Goal: Transaction & Acquisition: Purchase product/service

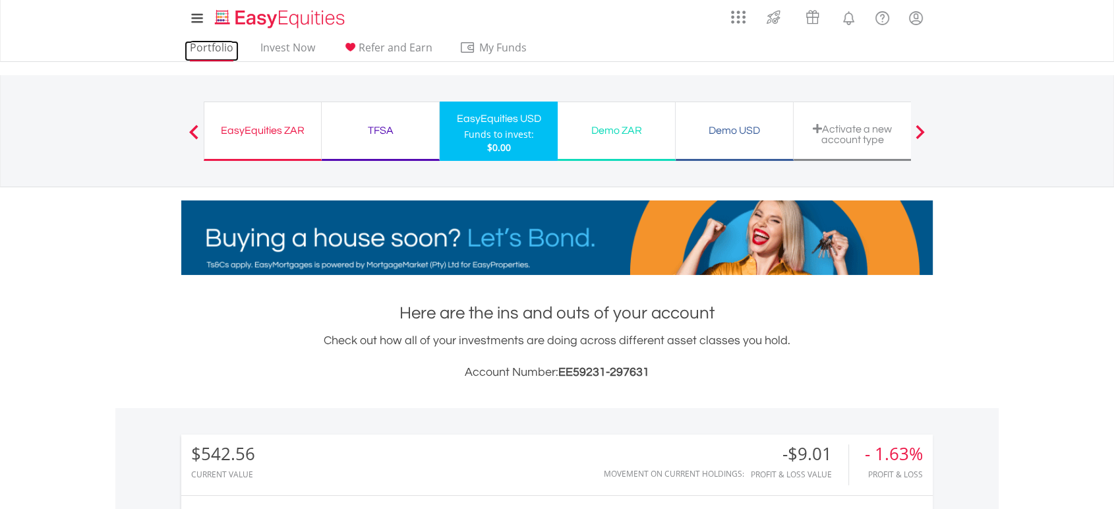
click at [212, 48] on link "Portfolio" at bounding box center [212, 51] width 54 height 20
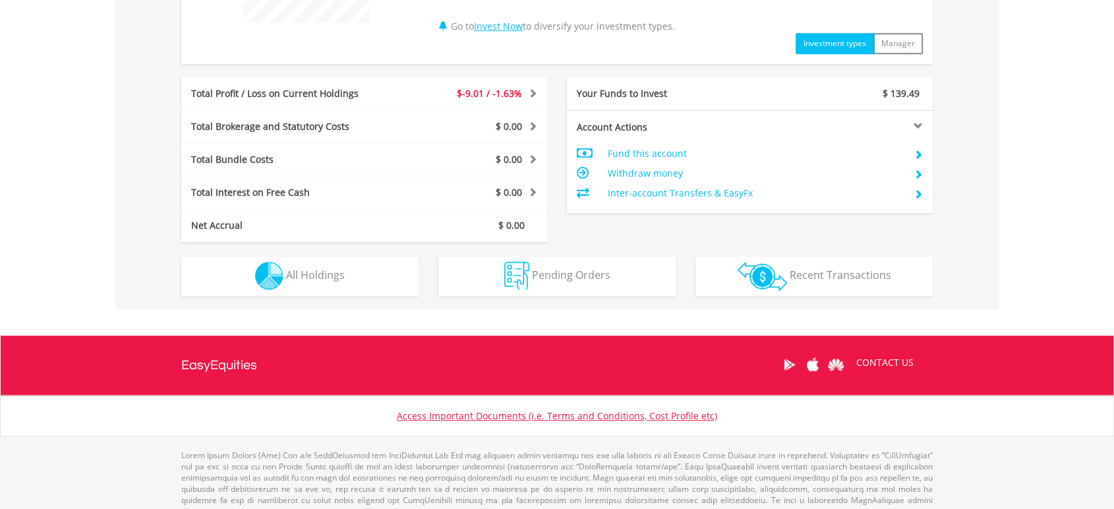
scroll to position [631, 0]
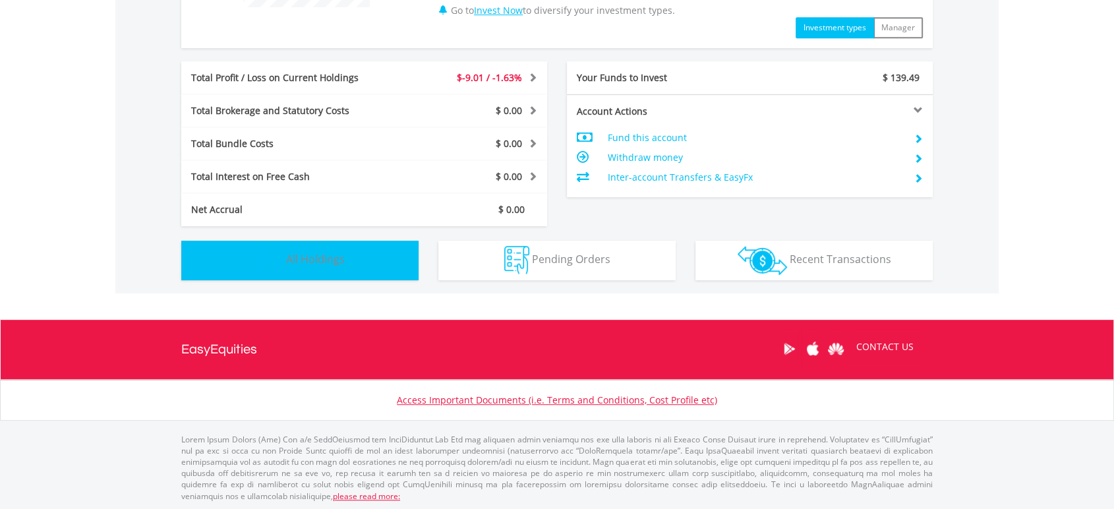
click at [328, 257] on span "All Holdings" at bounding box center [315, 259] width 59 height 15
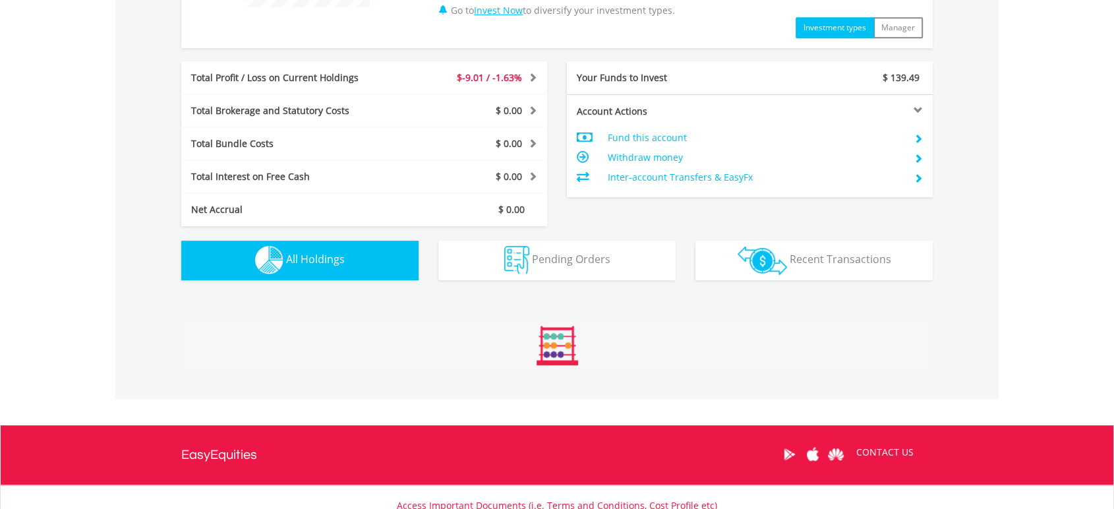
scroll to position [950, 0]
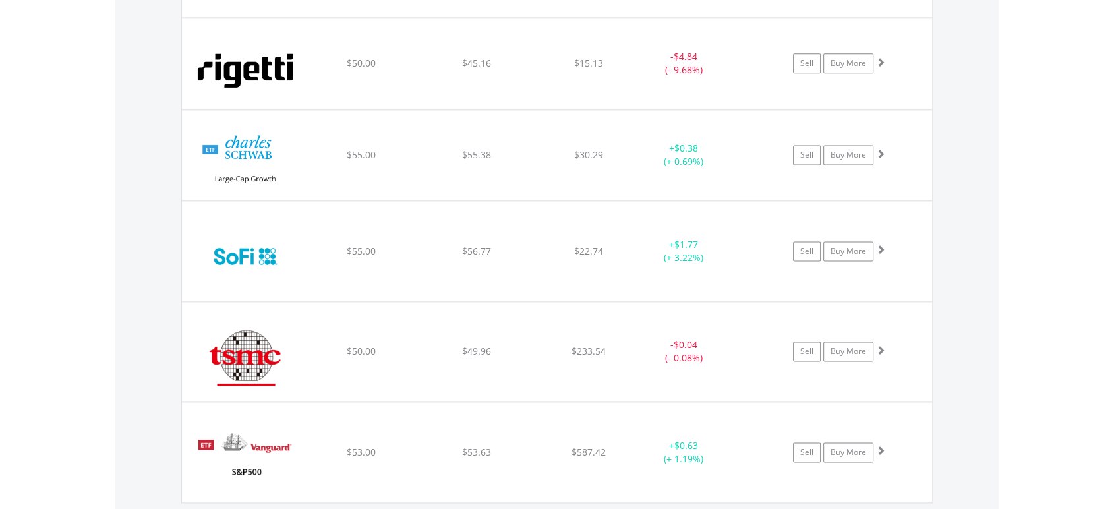
scroll to position [1756, 0]
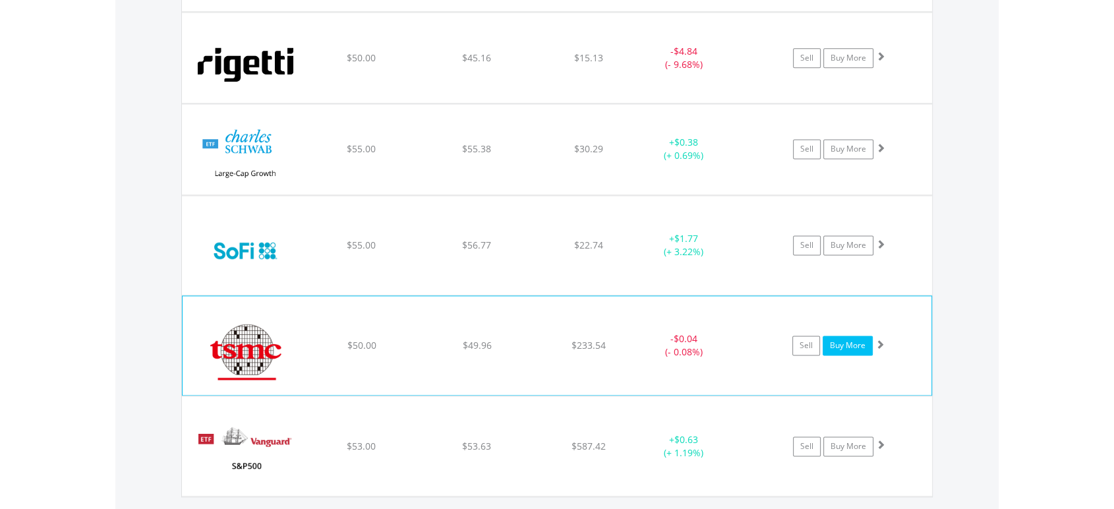
click at [862, 349] on link "Buy More" at bounding box center [848, 345] width 50 height 20
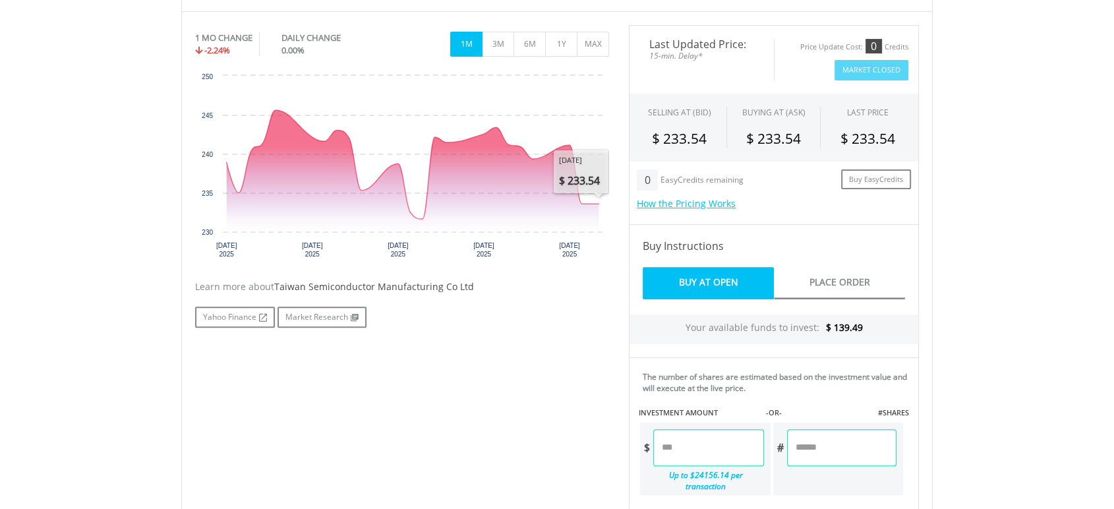
scroll to position [512, 0]
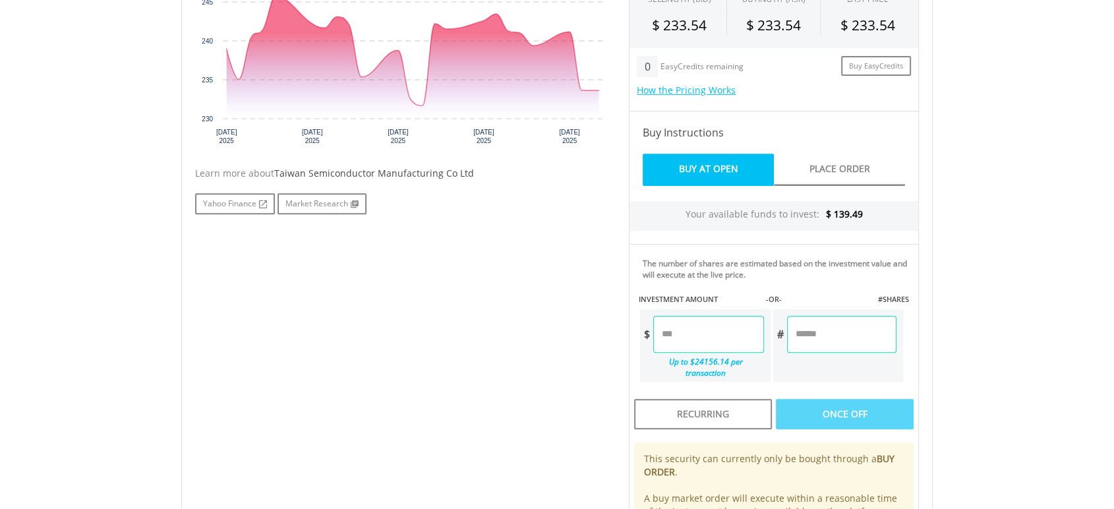
click at [712, 331] on input "number" at bounding box center [708, 334] width 110 height 37
type input "*****"
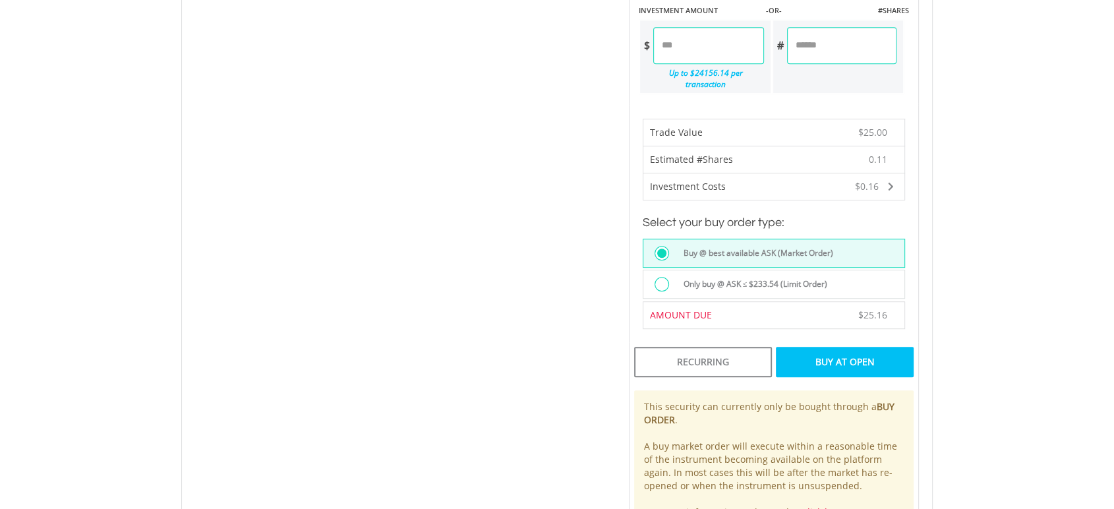
scroll to position [805, 0]
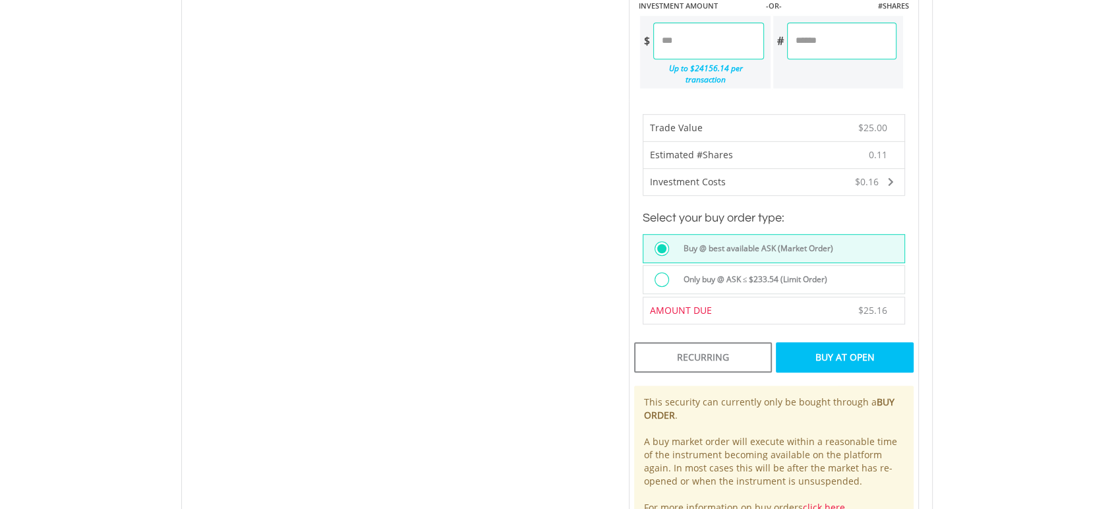
click at [865, 342] on div "Buy At Open" at bounding box center [845, 357] width 138 height 30
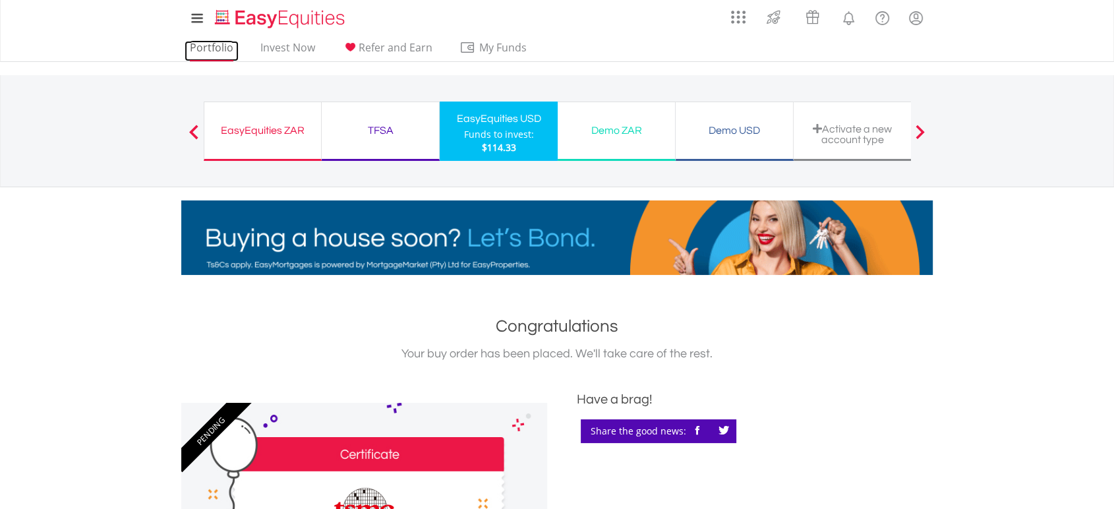
click at [232, 47] on link "Portfolio" at bounding box center [212, 51] width 54 height 20
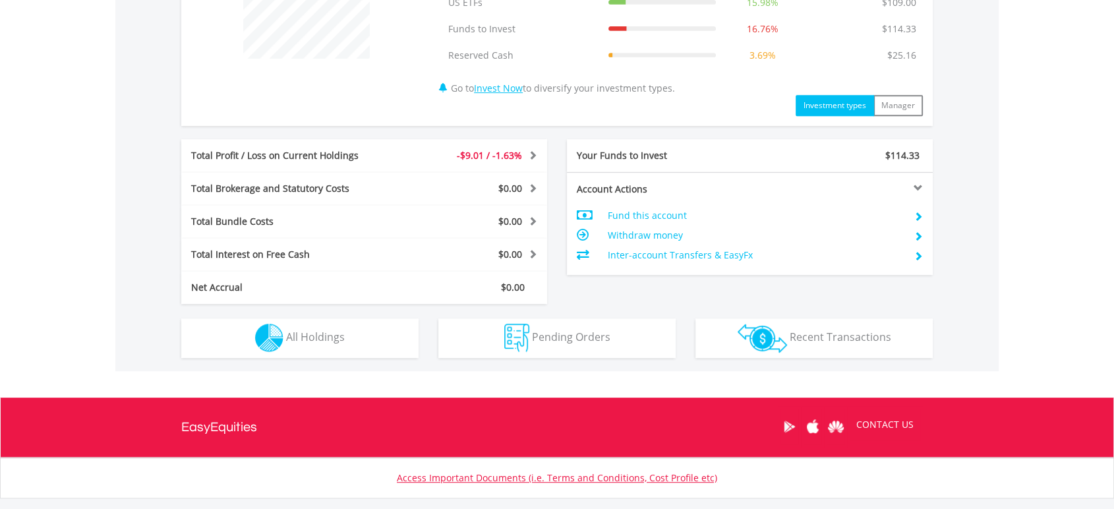
scroll to position [658, 0]
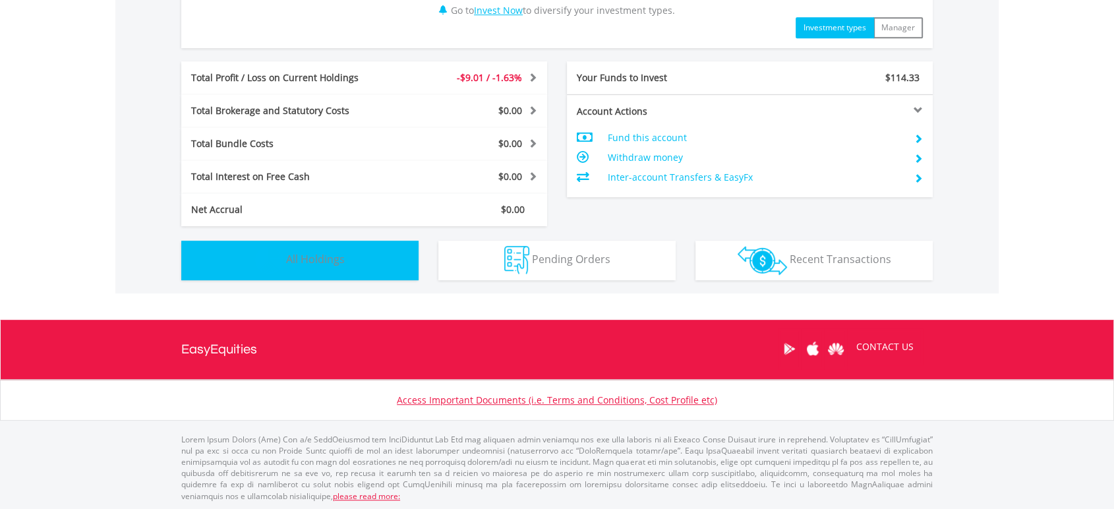
click at [237, 244] on button "Holdings All Holdings" at bounding box center [299, 261] width 237 height 40
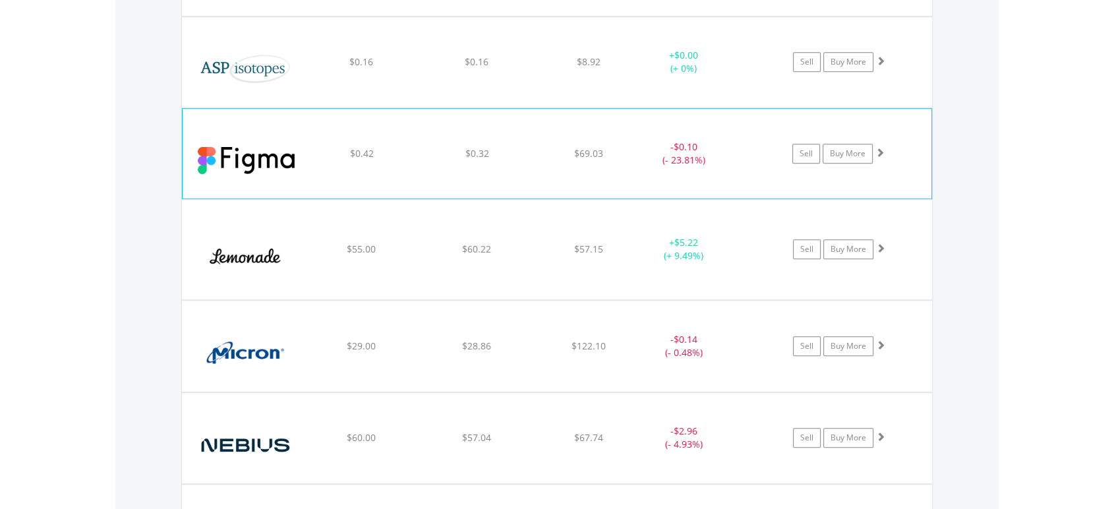
scroll to position [1123, 0]
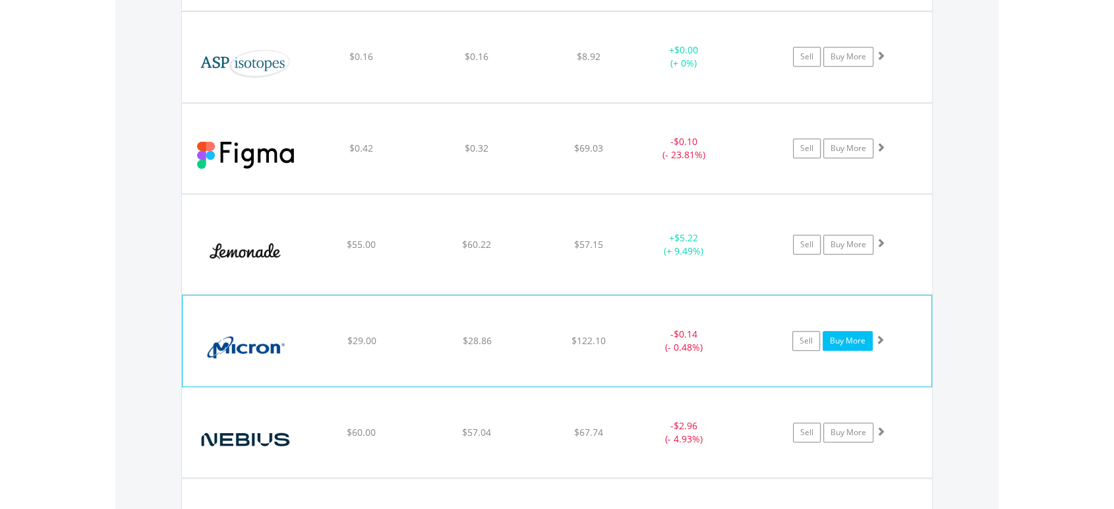
click at [860, 337] on link "Buy More" at bounding box center [848, 341] width 50 height 20
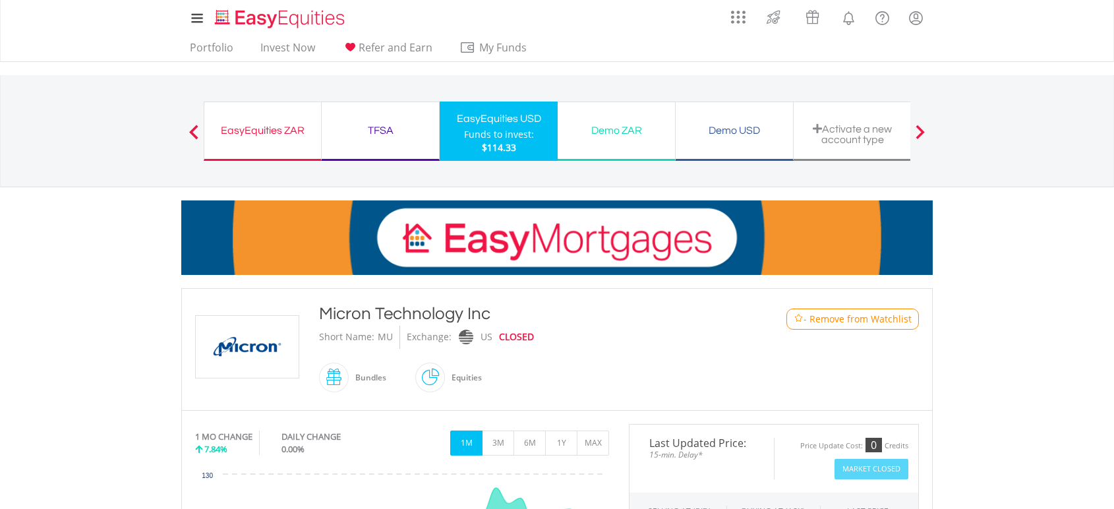
scroll to position [512, 0]
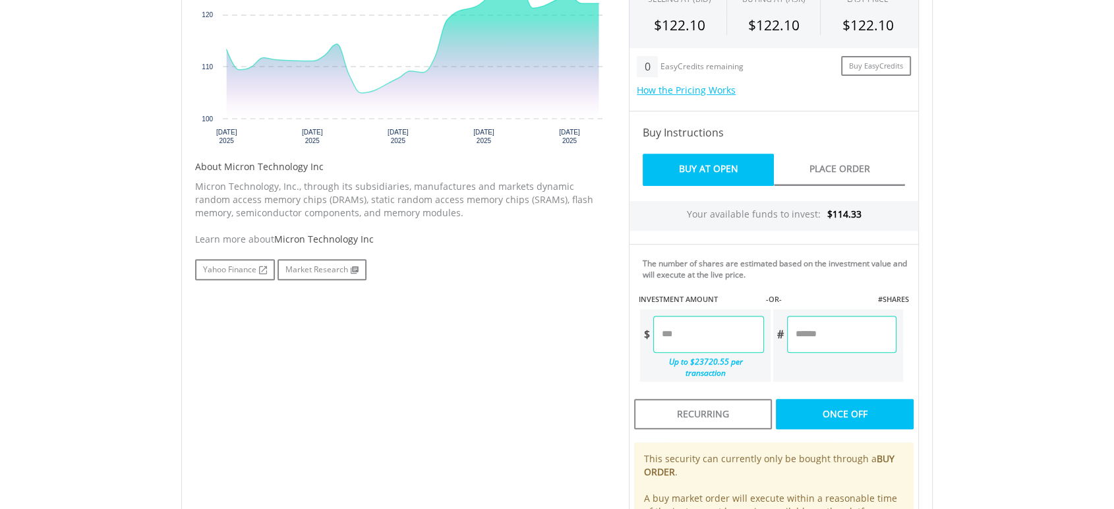
type input "*****"
type input "******"
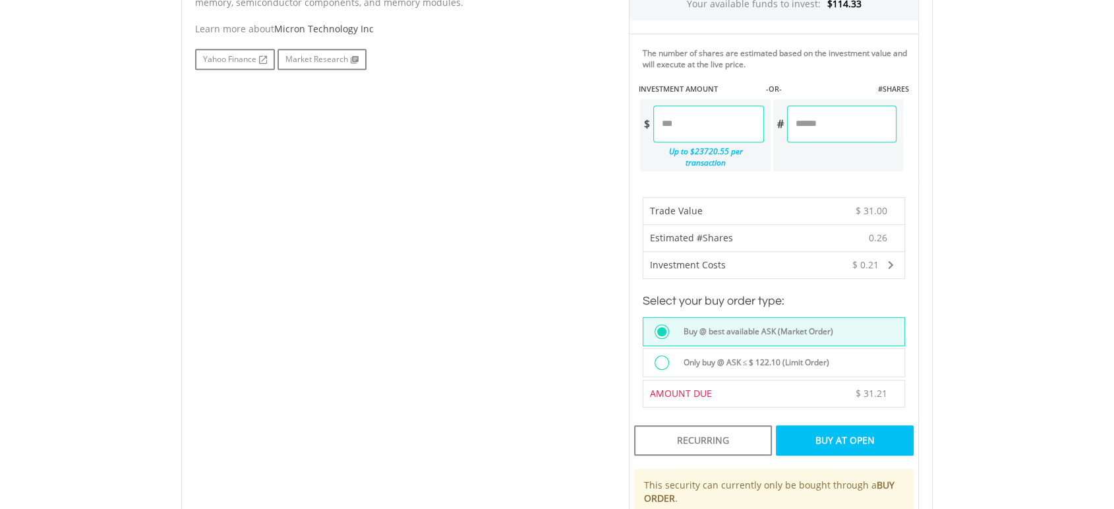
scroll to position [732, 0]
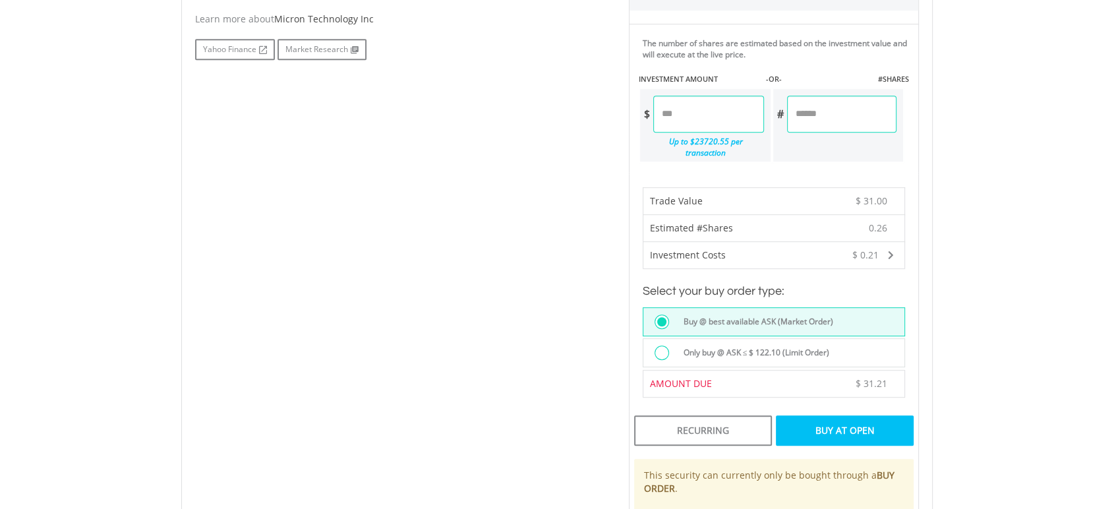
click at [835, 417] on div "Buy At Open" at bounding box center [845, 430] width 138 height 30
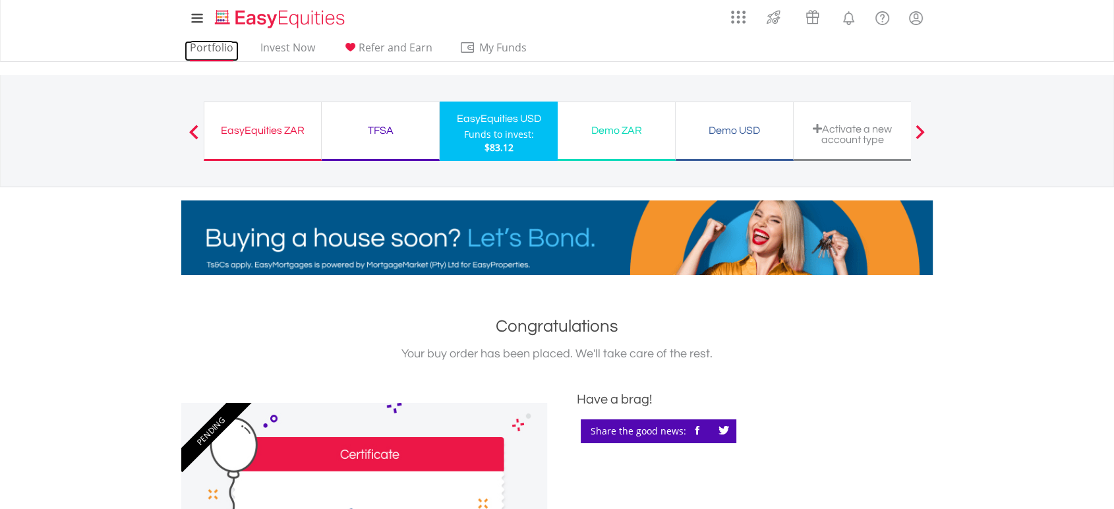
click at [231, 41] on link "Portfolio" at bounding box center [212, 51] width 54 height 20
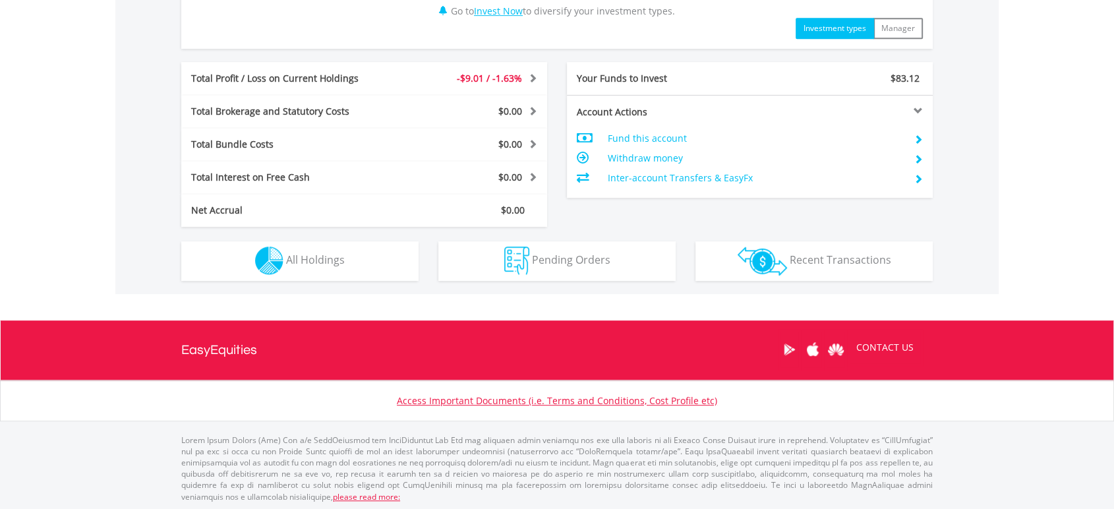
scroll to position [658, 0]
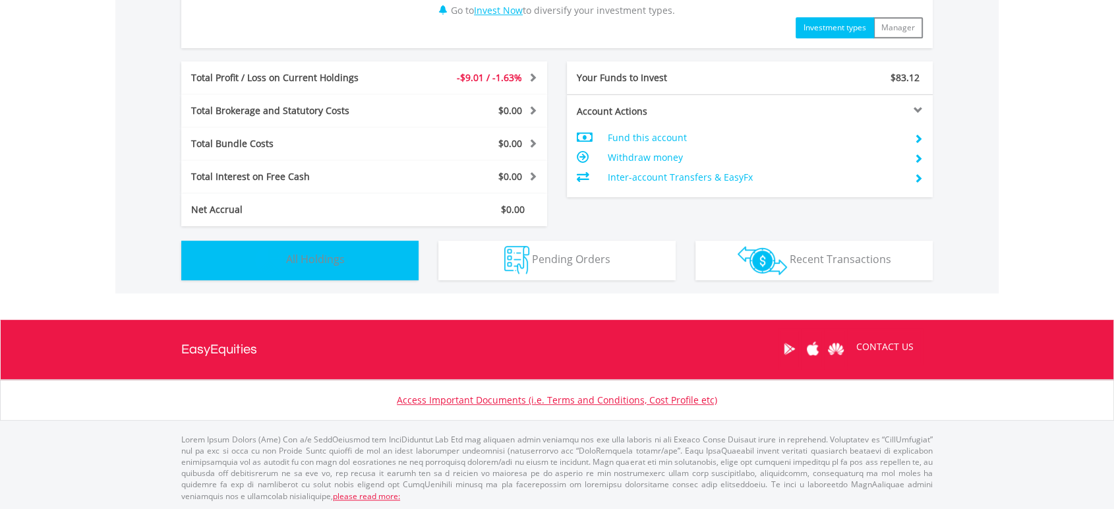
click at [380, 250] on button "Holdings All Holdings" at bounding box center [299, 261] width 237 height 40
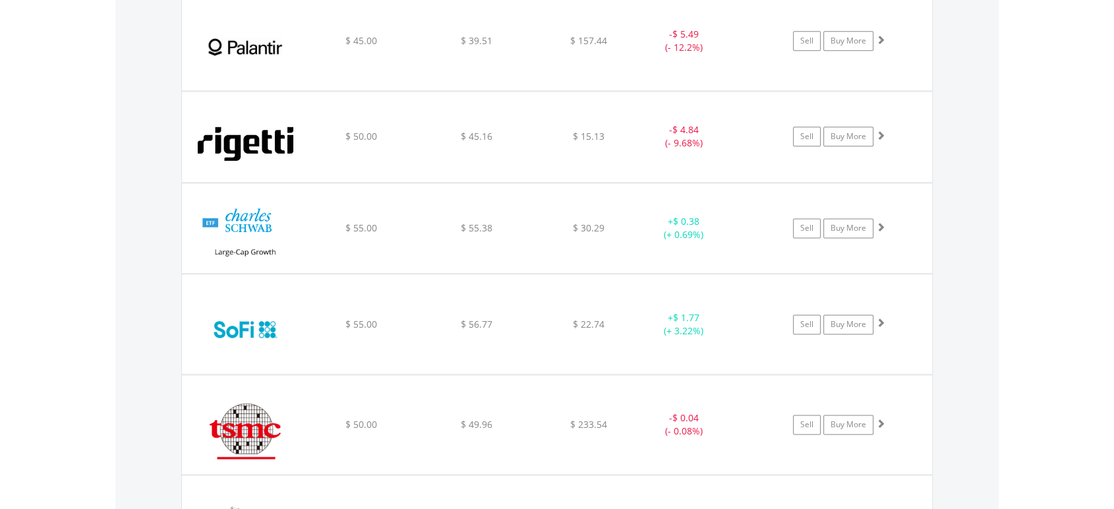
scroll to position [1708, 0]
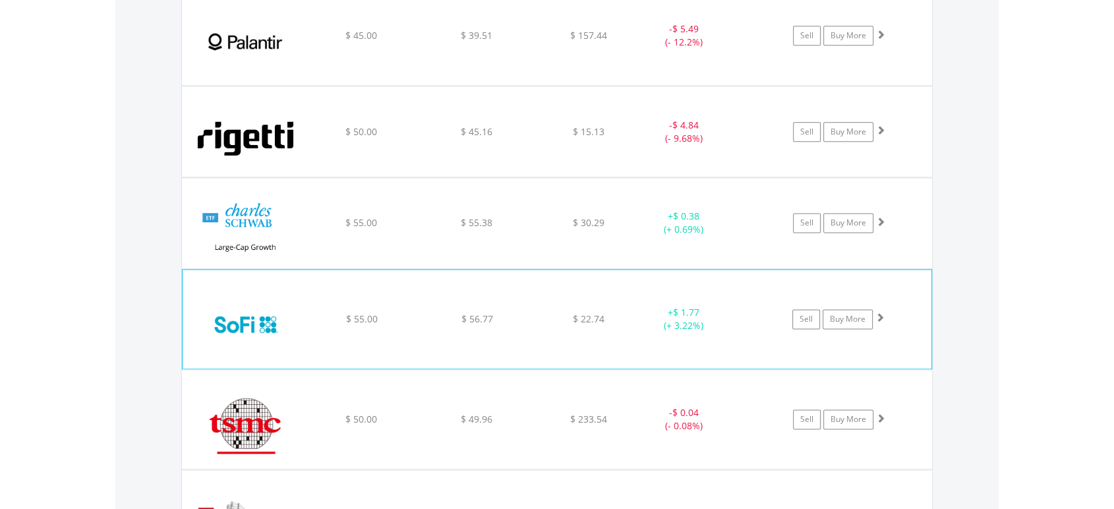
click at [881, 316] on span at bounding box center [879, 316] width 9 height 9
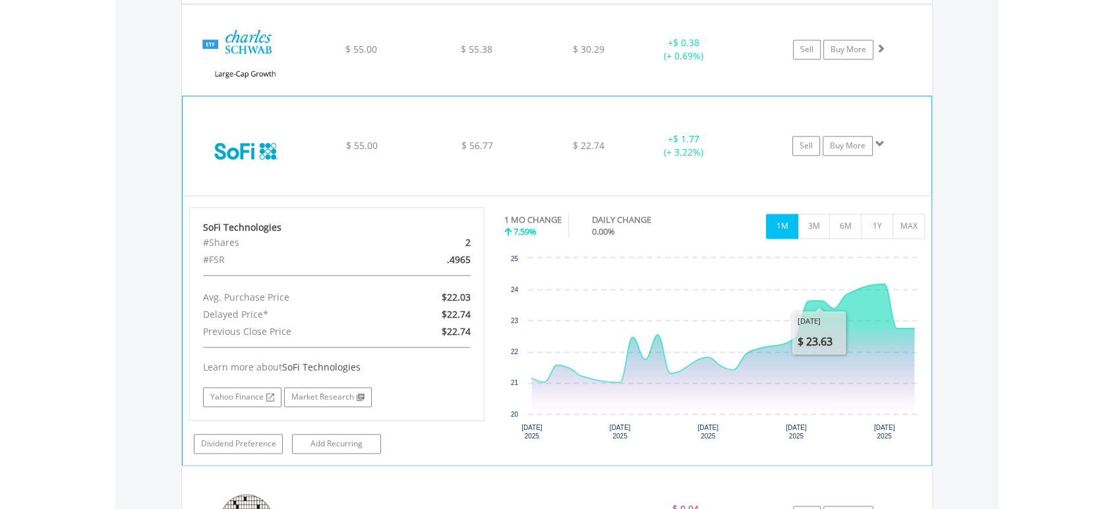
scroll to position [1855, 0]
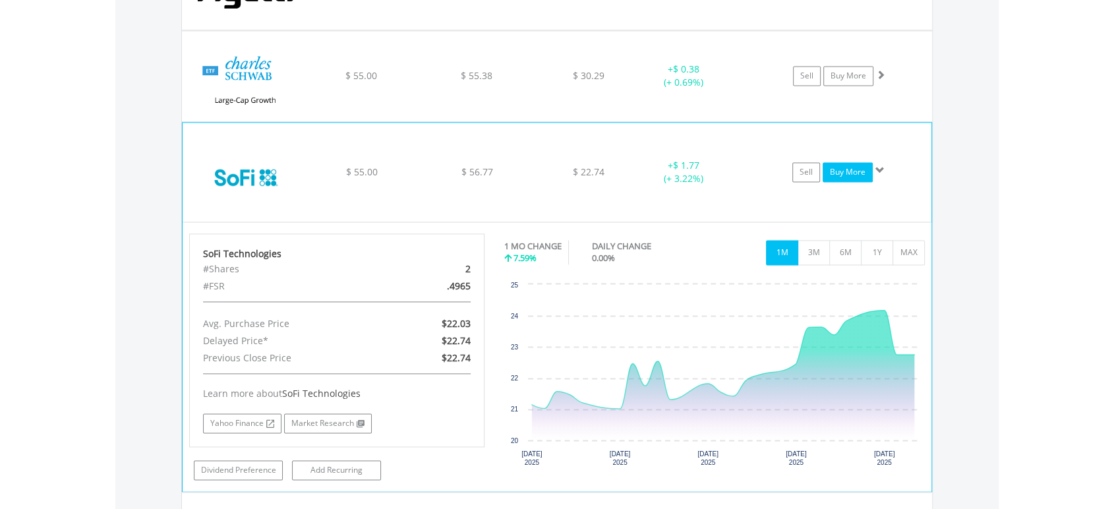
click at [847, 177] on link "Buy More" at bounding box center [848, 172] width 50 height 20
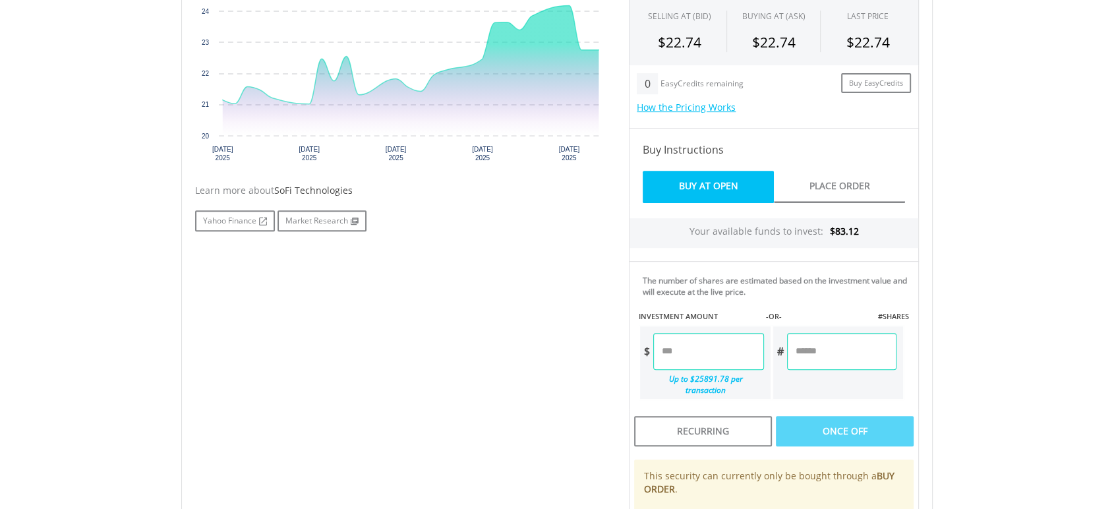
scroll to position [512, 0]
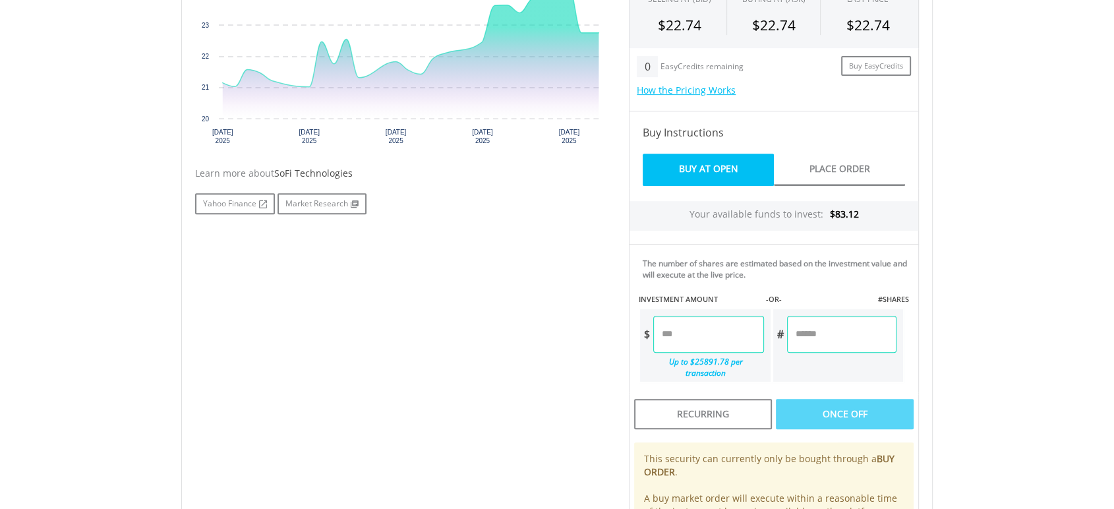
click at [735, 341] on input "number" at bounding box center [708, 334] width 110 height 37
type input "*****"
type input "******"
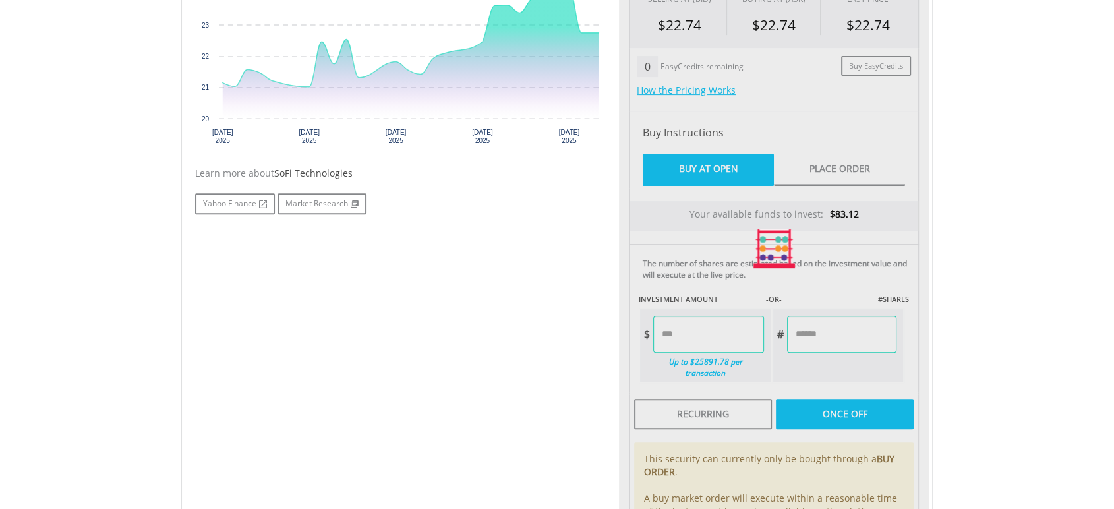
click at [819, 401] on div "Last Updated Price: 15-min. Delay* Price Update Cost: 0 Credits Market Closed S…" at bounding box center [774, 249] width 310 height 674
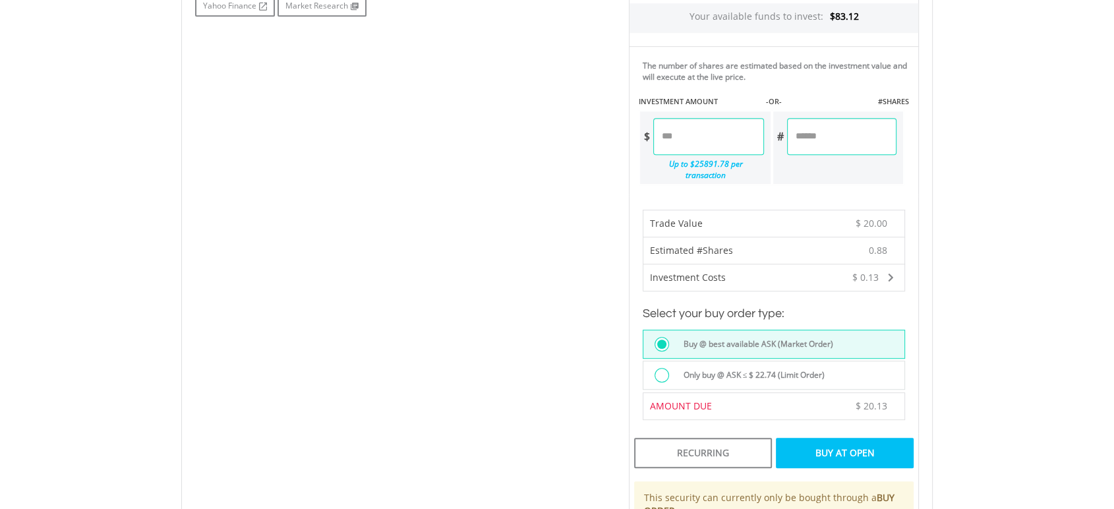
scroll to position [732, 0]
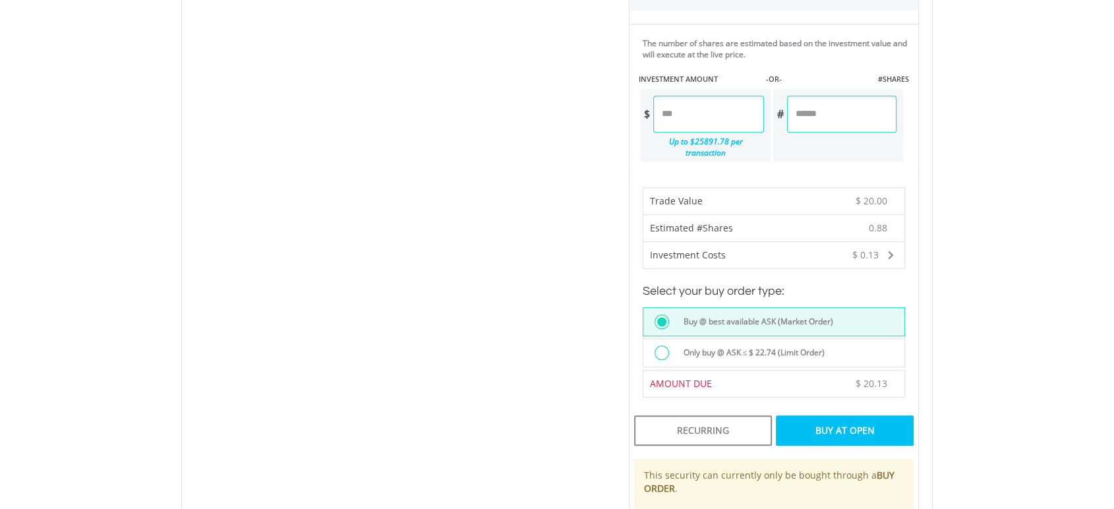
click at [829, 423] on div "Buy At Open" at bounding box center [845, 430] width 138 height 30
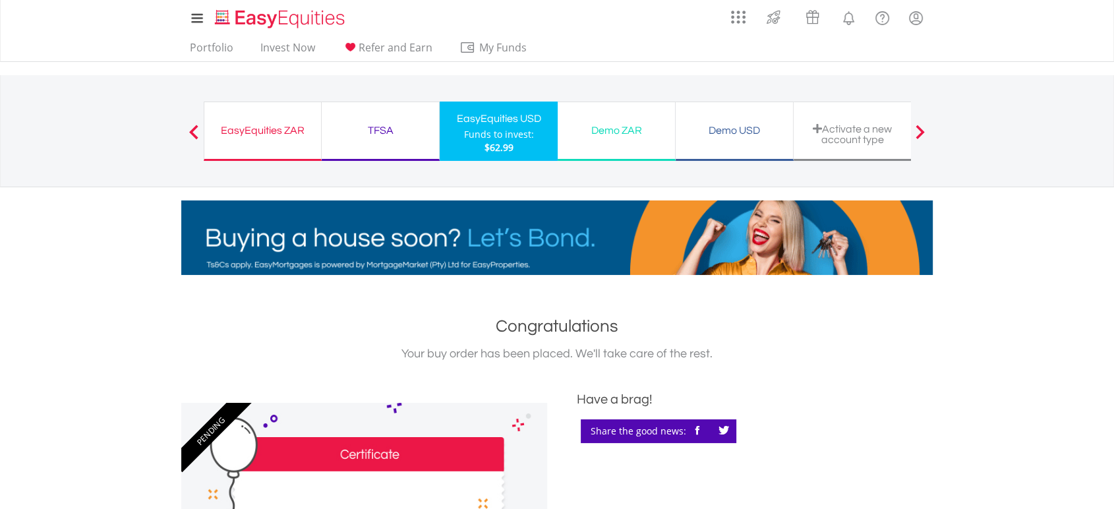
click at [508, 130] on div "Funds to invest:" at bounding box center [499, 134] width 70 height 13
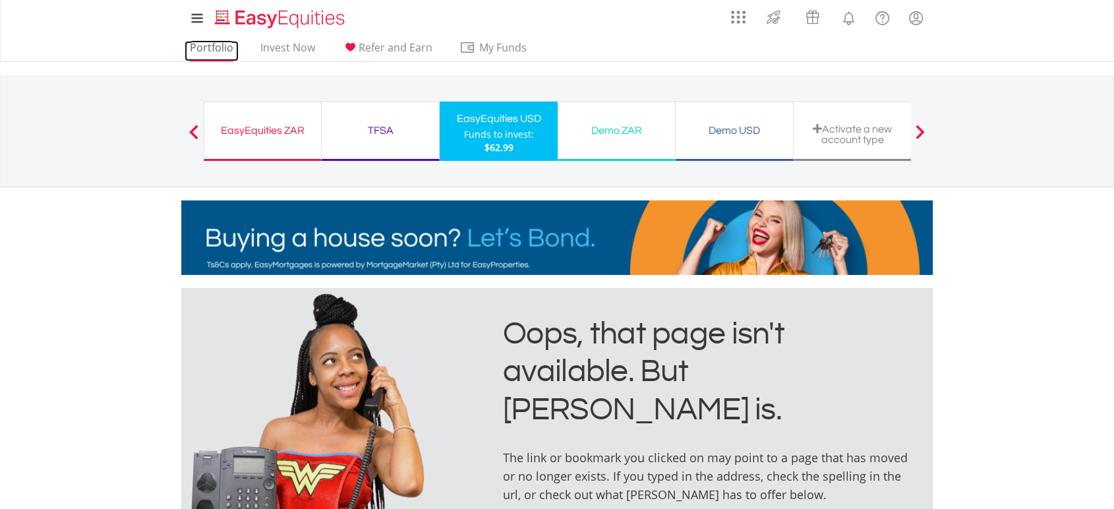
click at [220, 47] on link "Portfolio" at bounding box center [212, 51] width 54 height 20
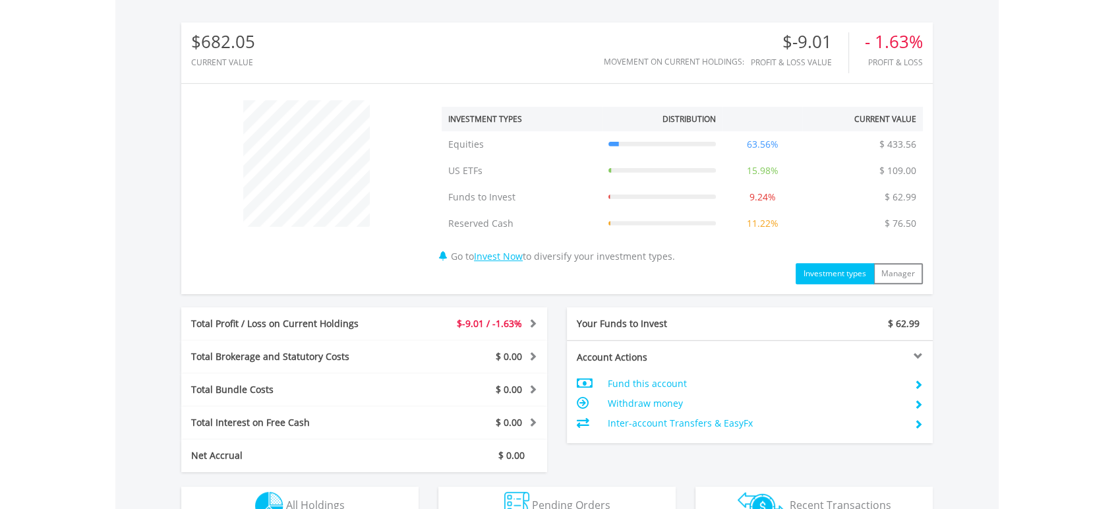
scroll to position [127, 250]
click at [337, 260] on div "﻿ Investment Types Distribution Current Value Show All Equities Equities $ 433.…" at bounding box center [556, 189] width 751 height 190
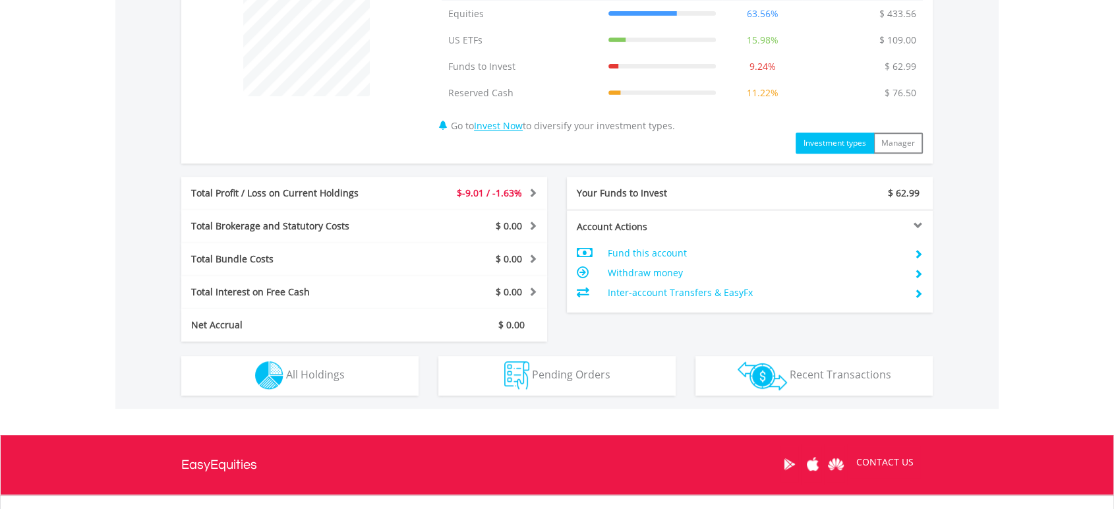
scroll to position [658, 0]
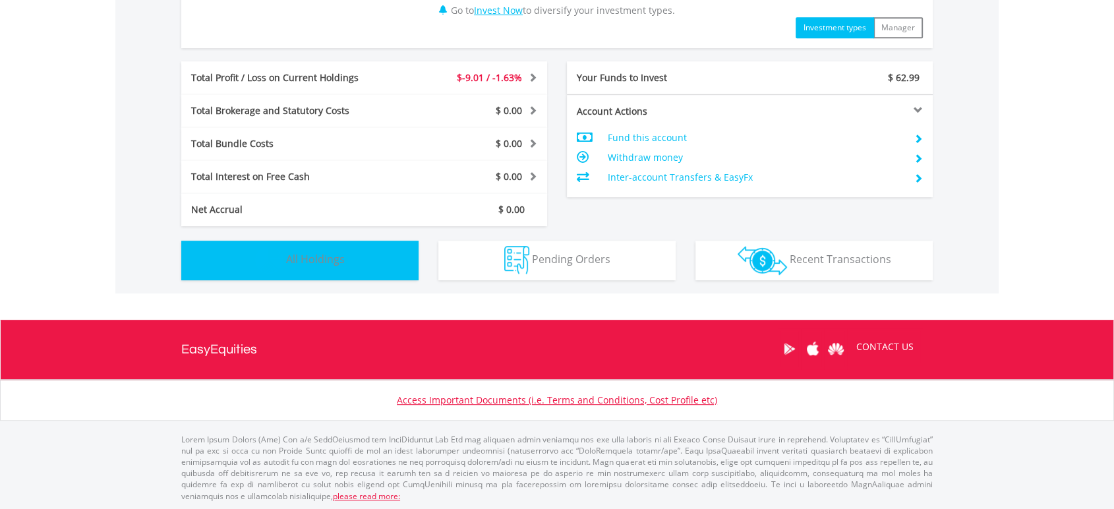
click at [314, 276] on button "Holdings All Holdings" at bounding box center [299, 261] width 237 height 40
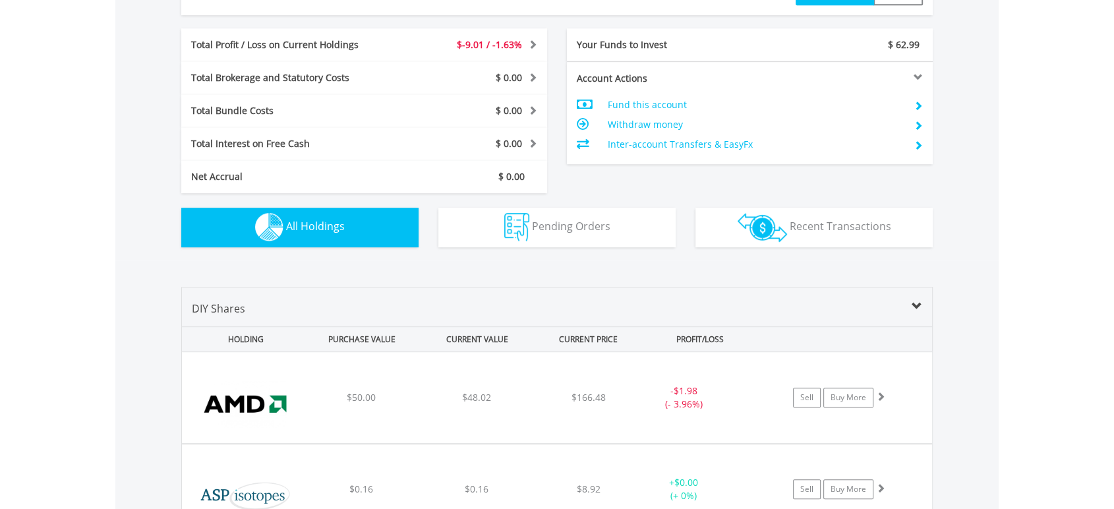
scroll to position [691, 0]
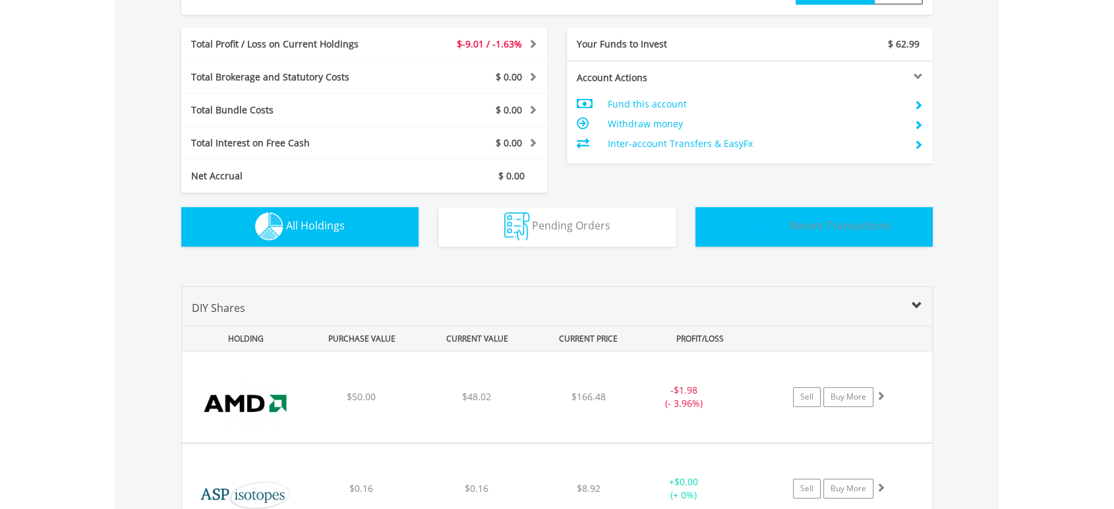
click at [853, 237] on button "Transactions Recent Transactions" at bounding box center [813, 227] width 237 height 40
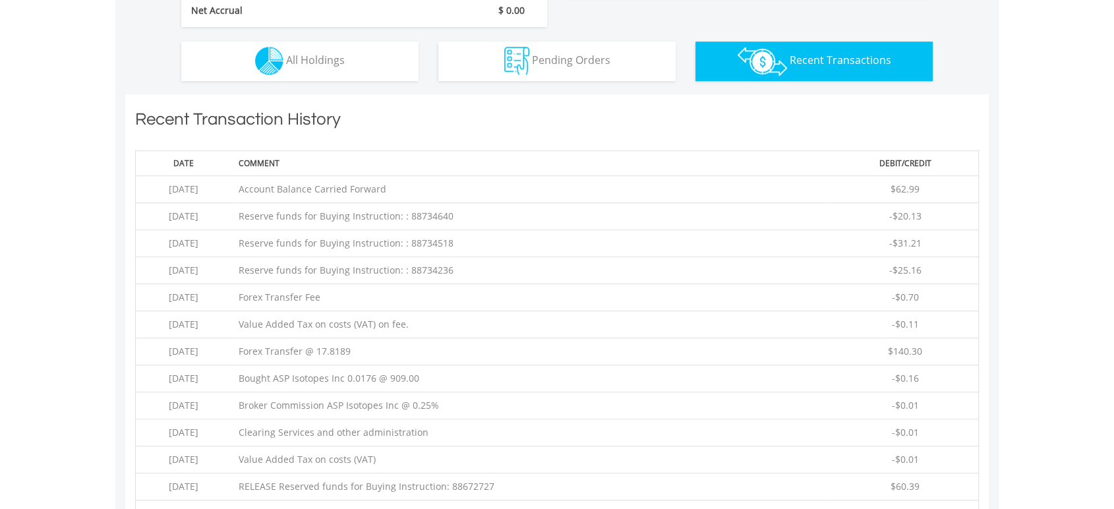
scroll to position [950, 0]
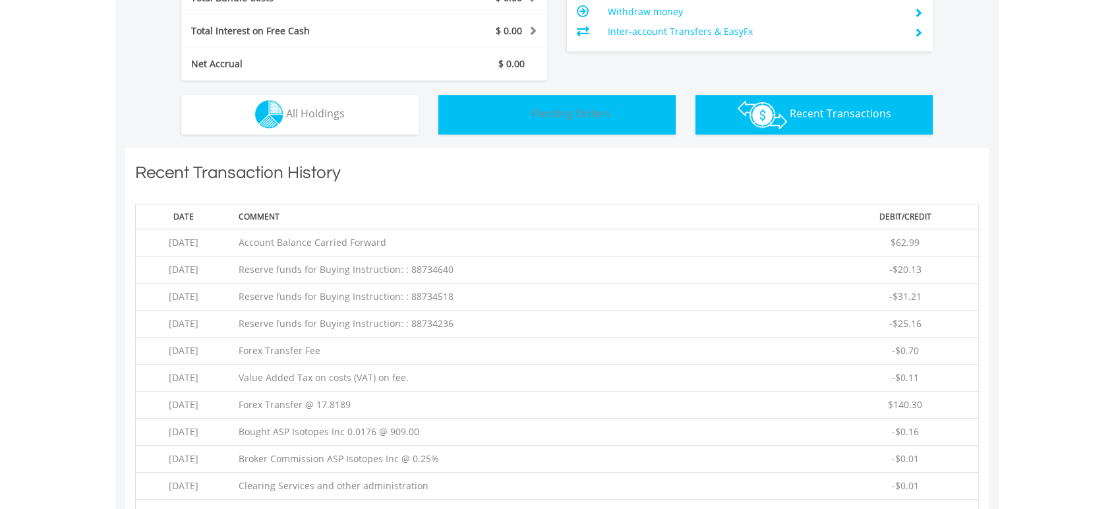
click at [631, 124] on button "Pending Orders Pending Orders" at bounding box center [556, 115] width 237 height 40
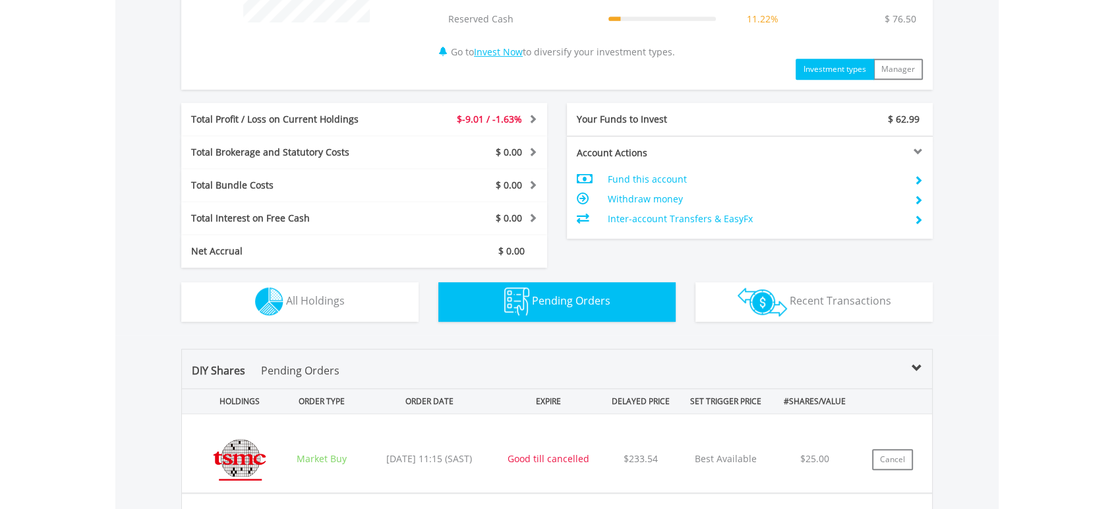
scroll to position [659, 0]
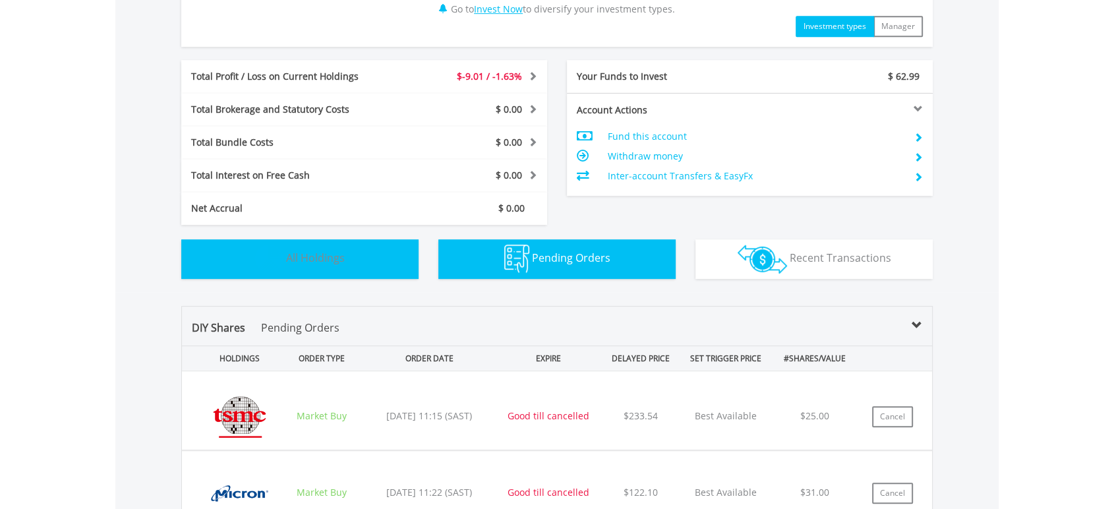
click at [345, 257] on button "Holdings All Holdings" at bounding box center [299, 259] width 237 height 40
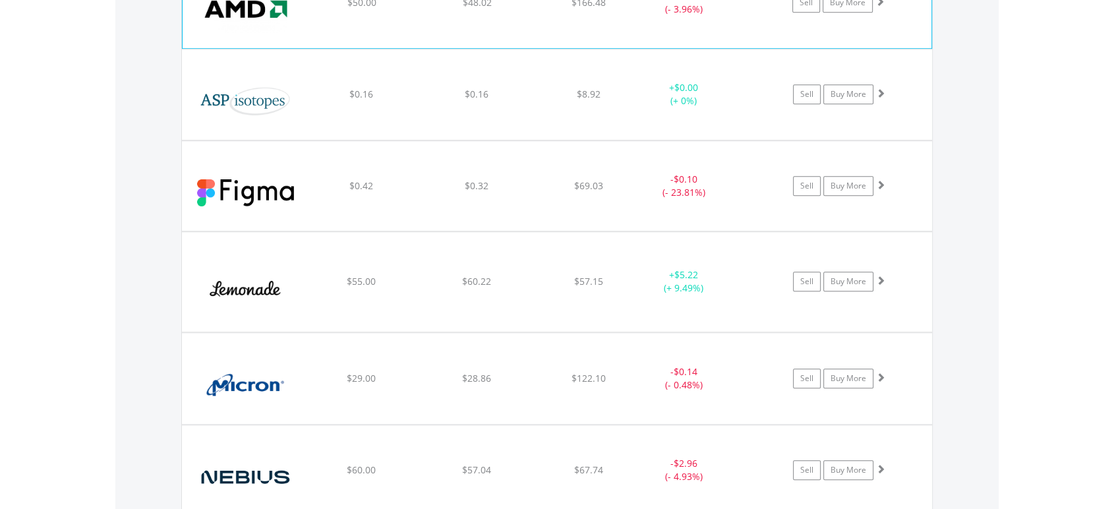
scroll to position [1098, 0]
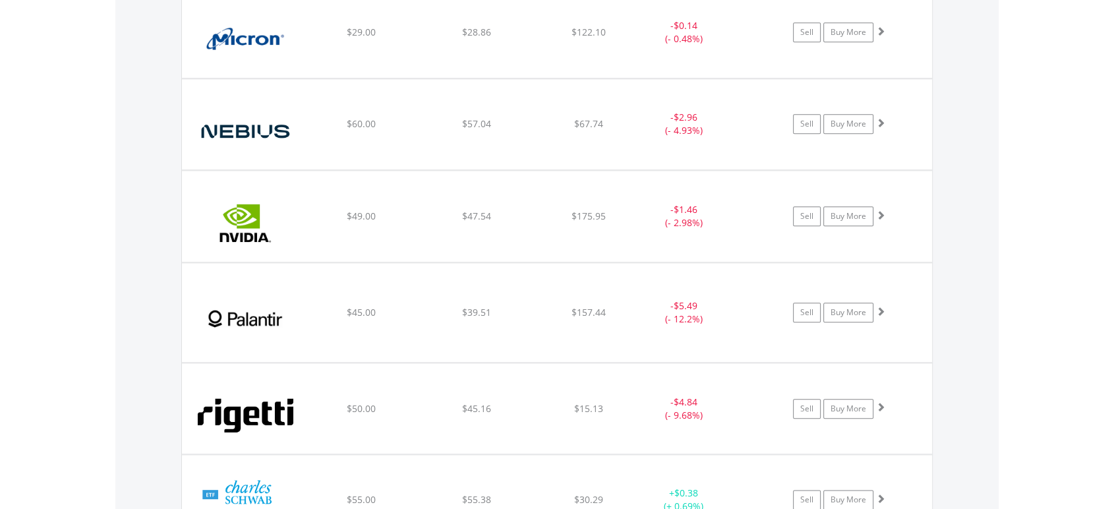
scroll to position [1465, 0]
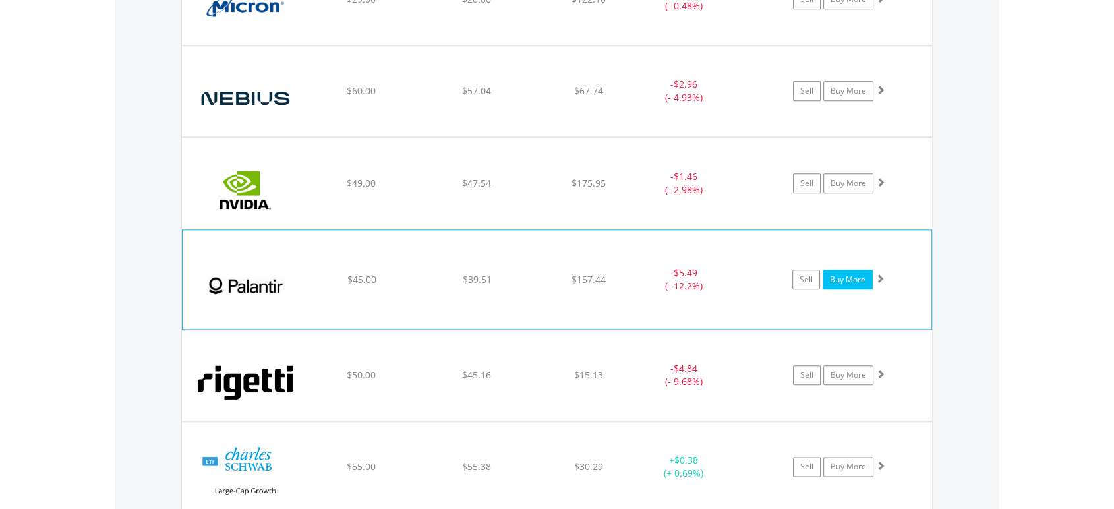
click at [863, 278] on link "Buy More" at bounding box center [848, 280] width 50 height 20
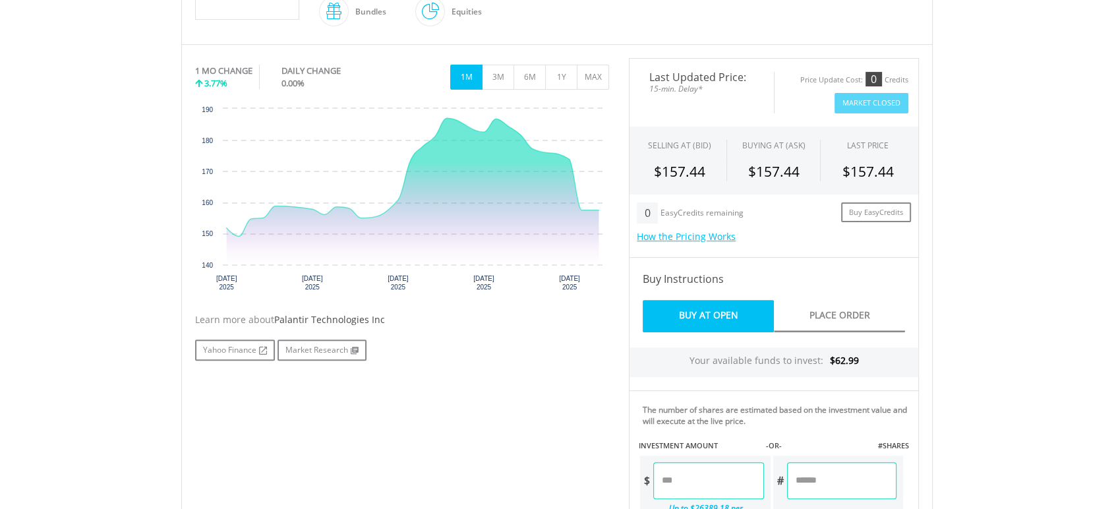
scroll to position [585, 0]
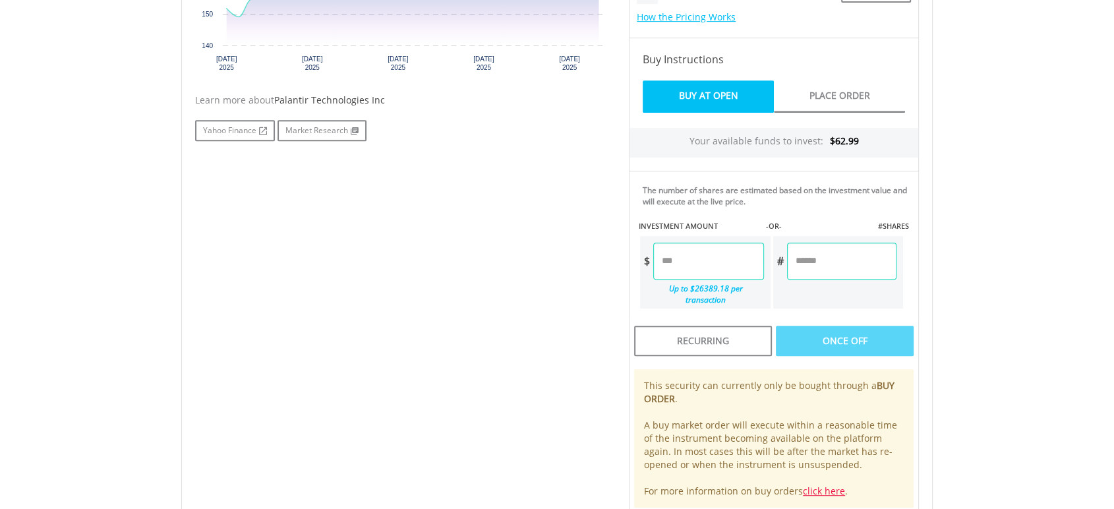
click at [701, 262] on input "number" at bounding box center [708, 261] width 110 height 37
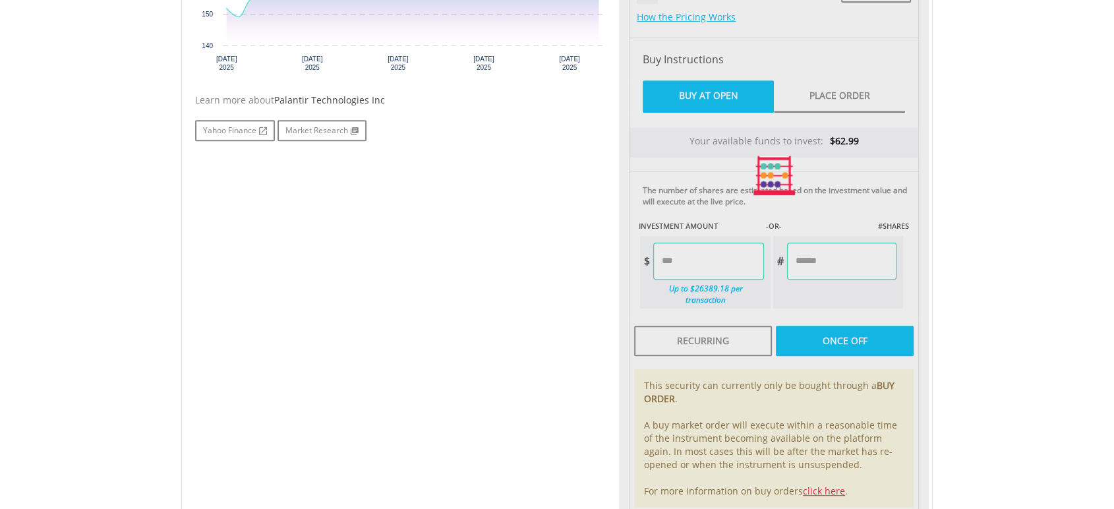
type input "*****"
type input "******"
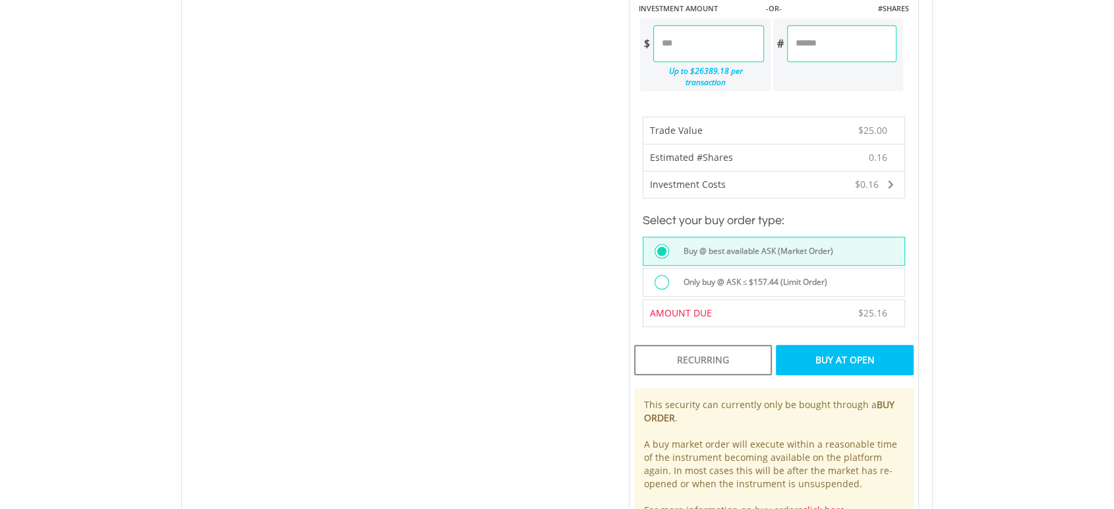
scroll to position [805, 0]
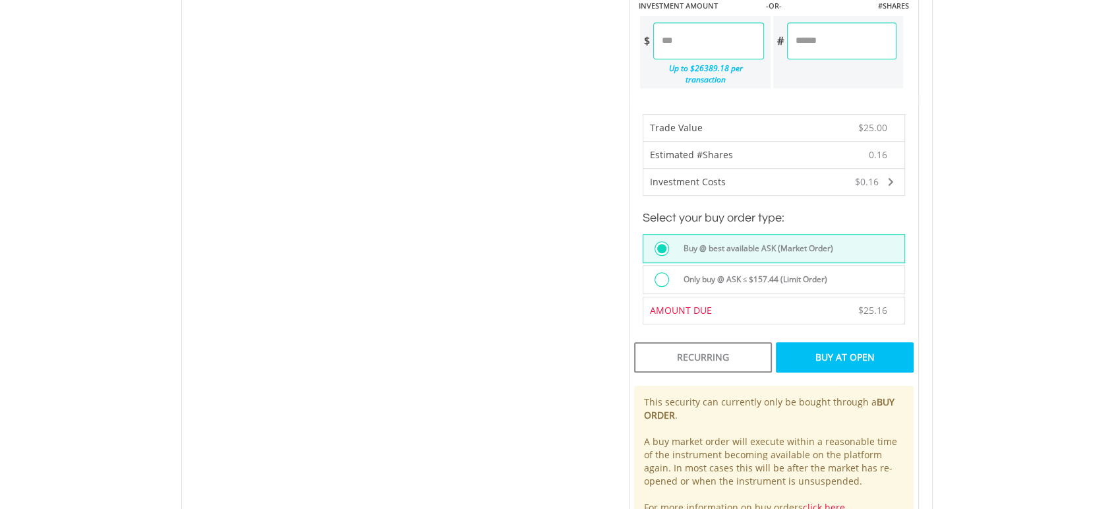
click at [838, 347] on div "Buy At Open" at bounding box center [845, 357] width 138 height 30
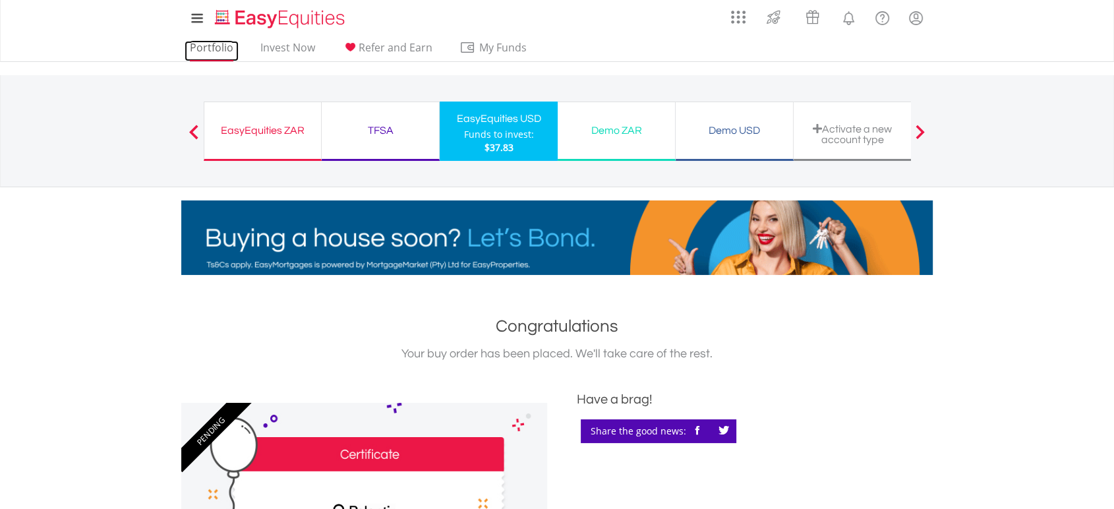
click at [220, 51] on link "Portfolio" at bounding box center [212, 51] width 54 height 20
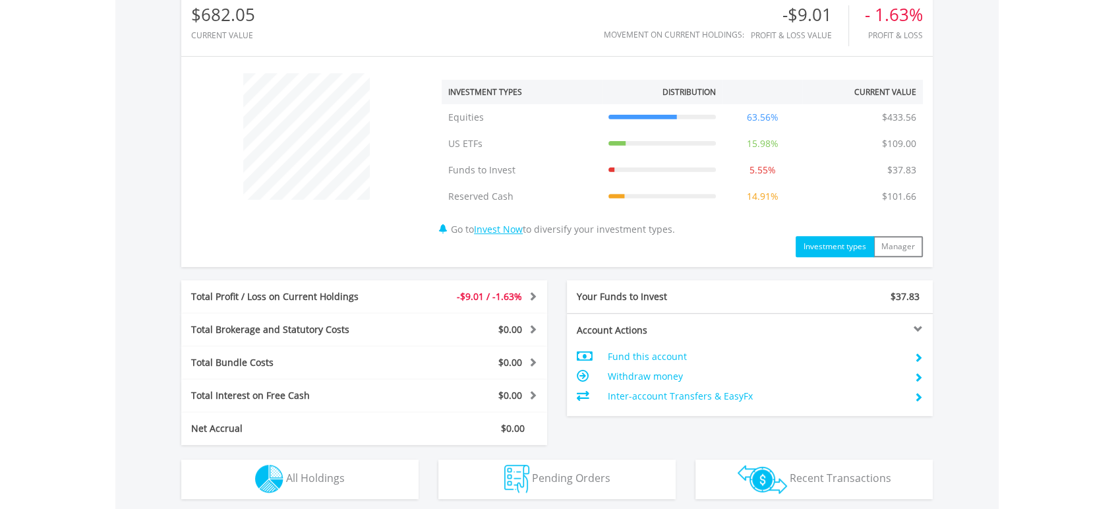
scroll to position [658, 0]
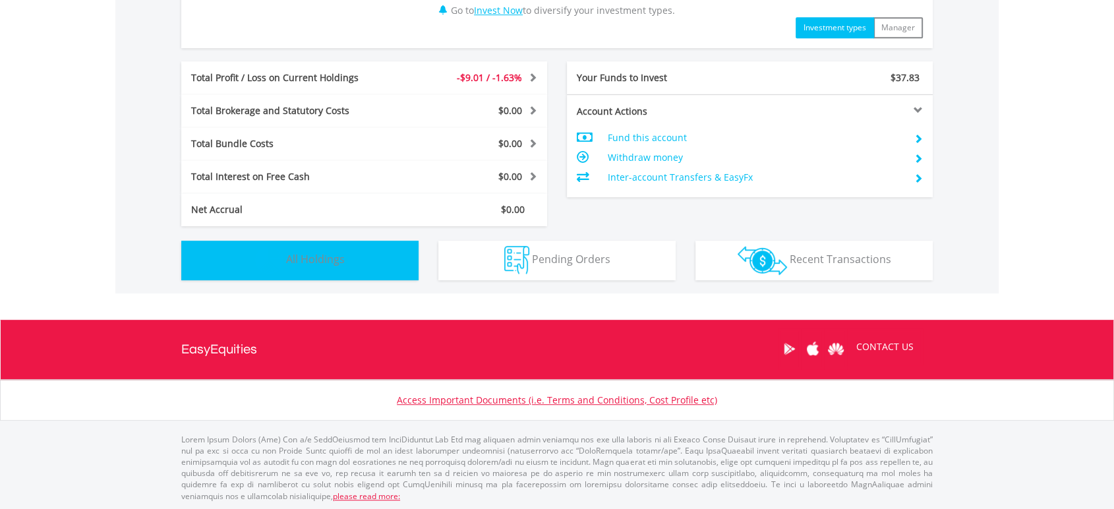
click at [379, 266] on button "Holdings All Holdings" at bounding box center [299, 261] width 237 height 40
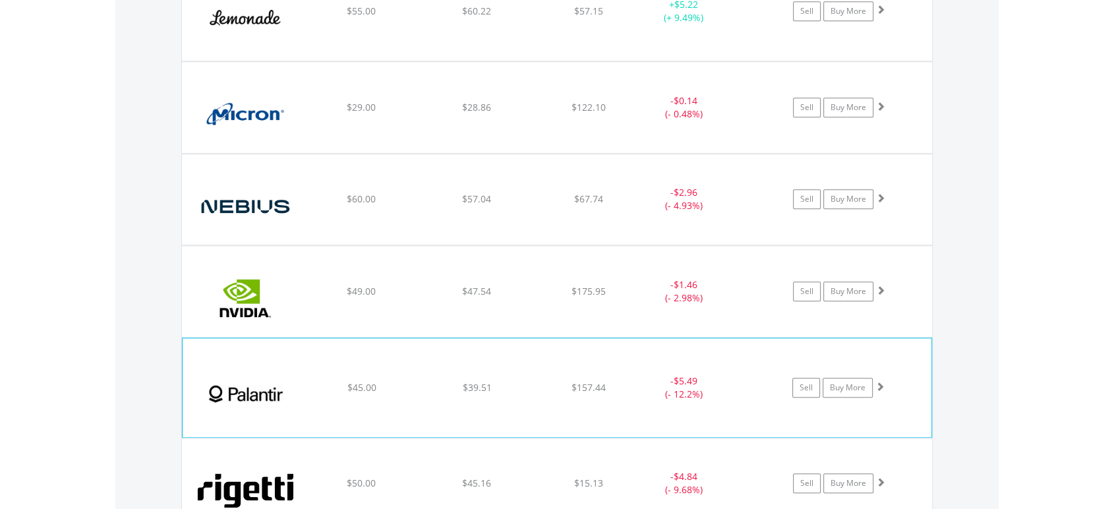
scroll to position [1416, 0]
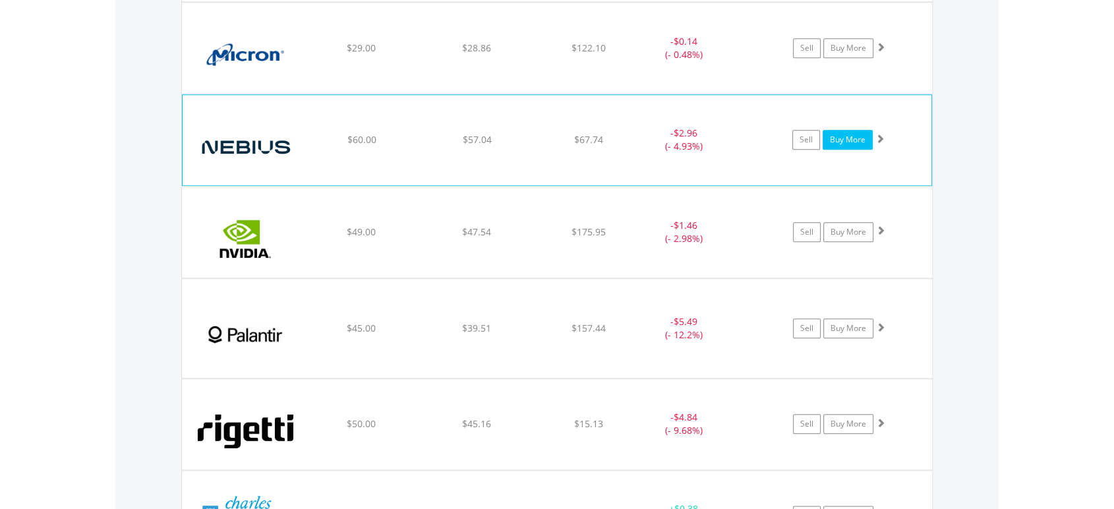
click at [856, 138] on link "Buy More" at bounding box center [848, 140] width 50 height 20
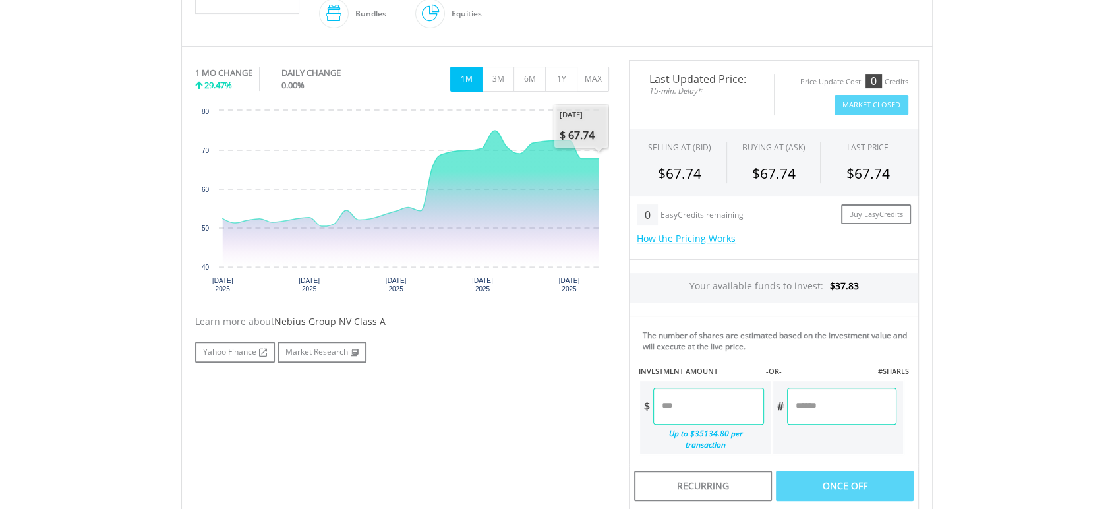
scroll to position [366, 0]
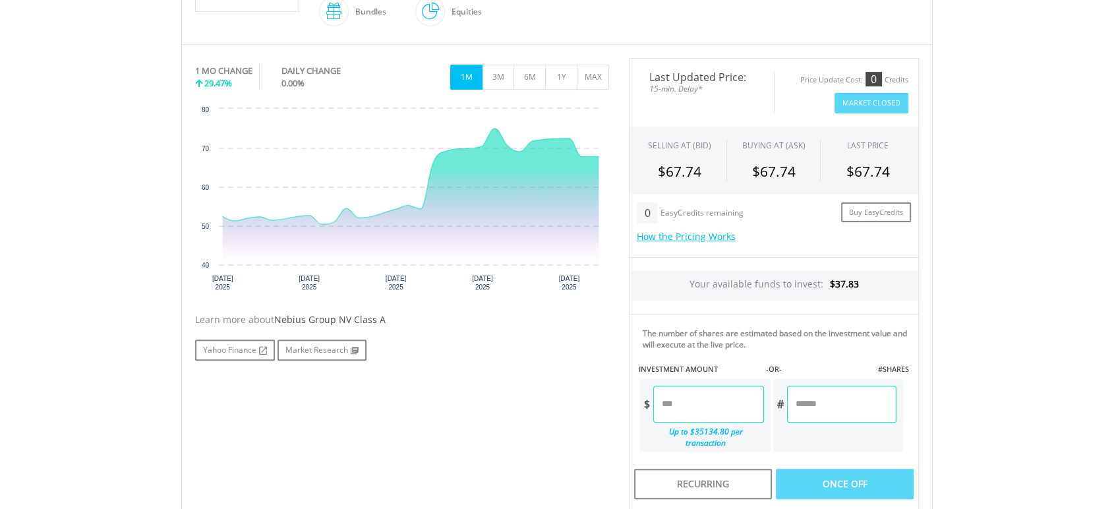
click at [691, 411] on input "number" at bounding box center [708, 404] width 110 height 37
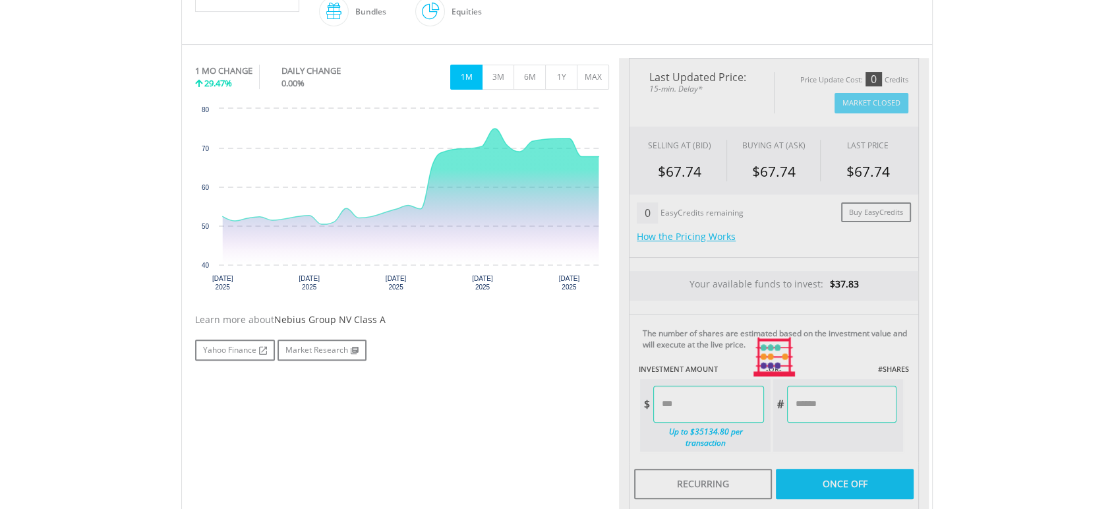
type input "*****"
type input "******"
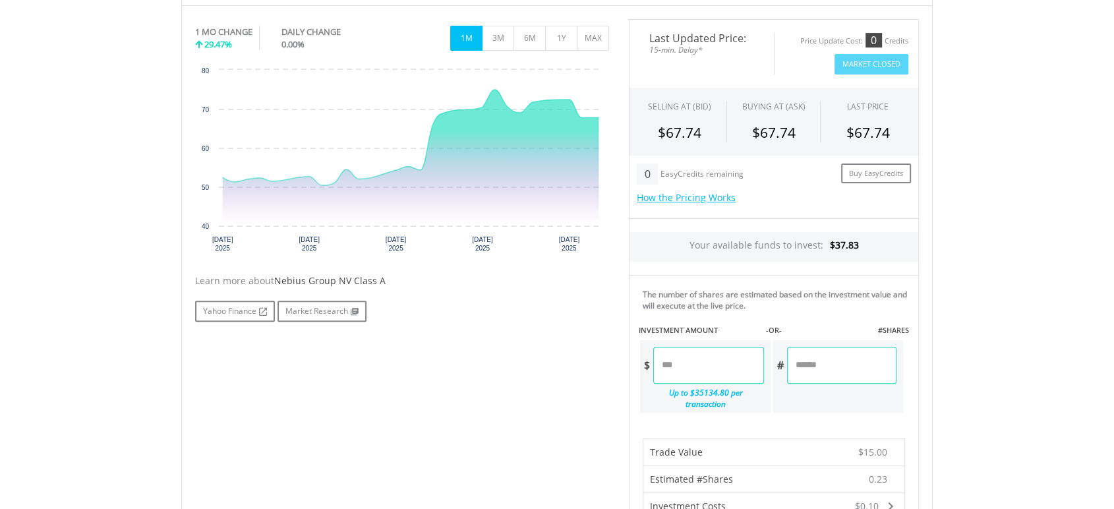
scroll to position [585, 0]
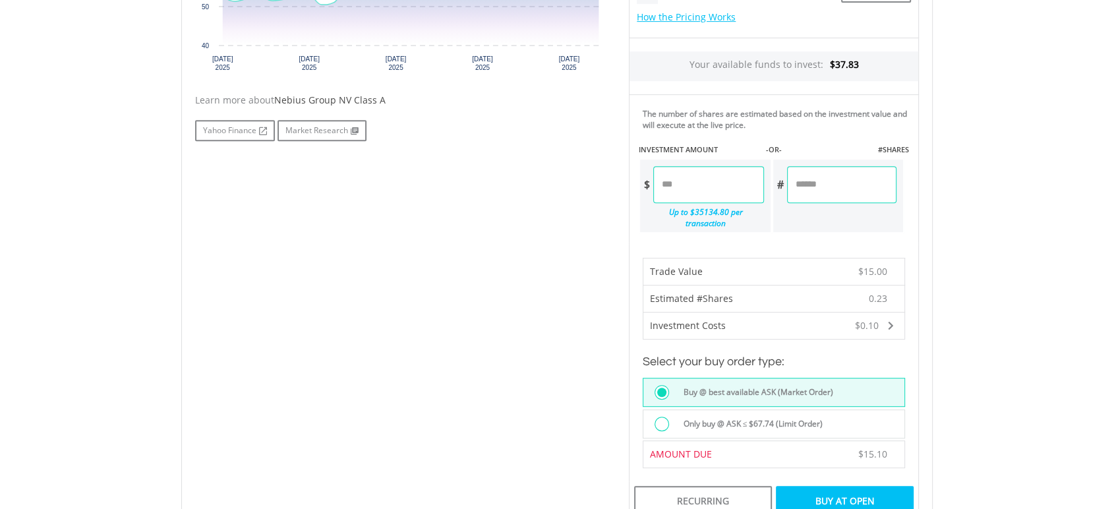
click at [840, 486] on div "Buy At Open" at bounding box center [845, 501] width 138 height 30
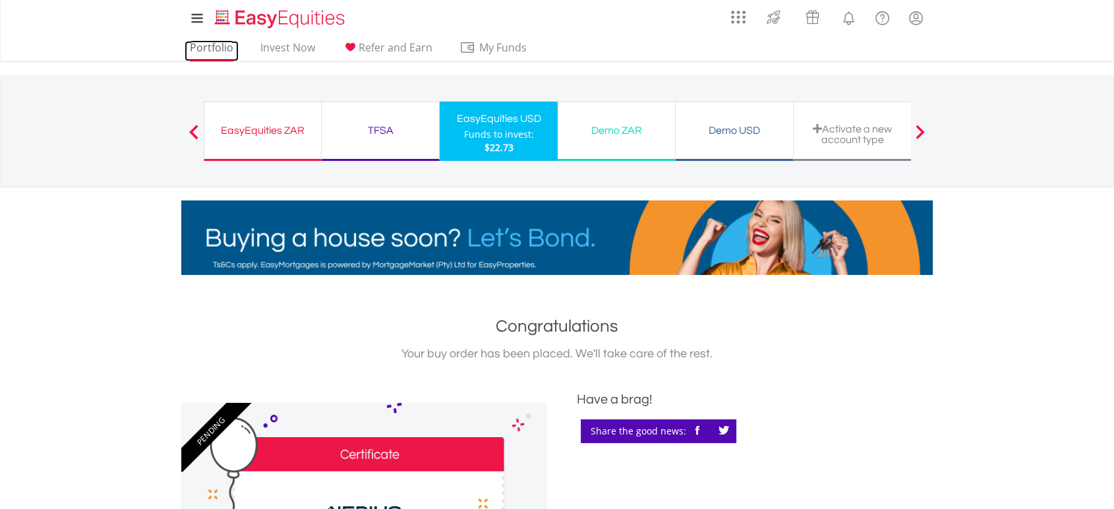
click at [217, 51] on link "Portfolio" at bounding box center [212, 51] width 54 height 20
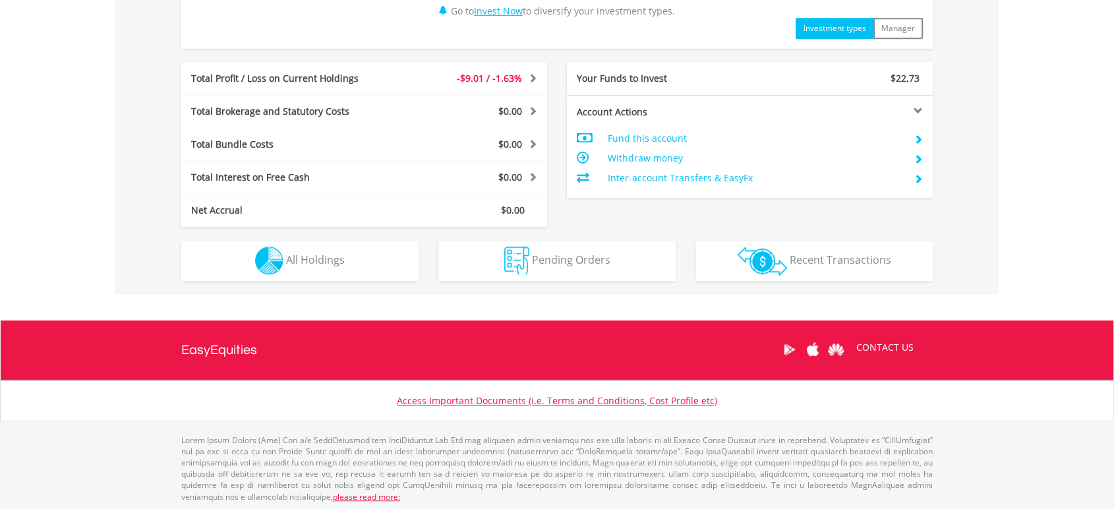
scroll to position [658, 0]
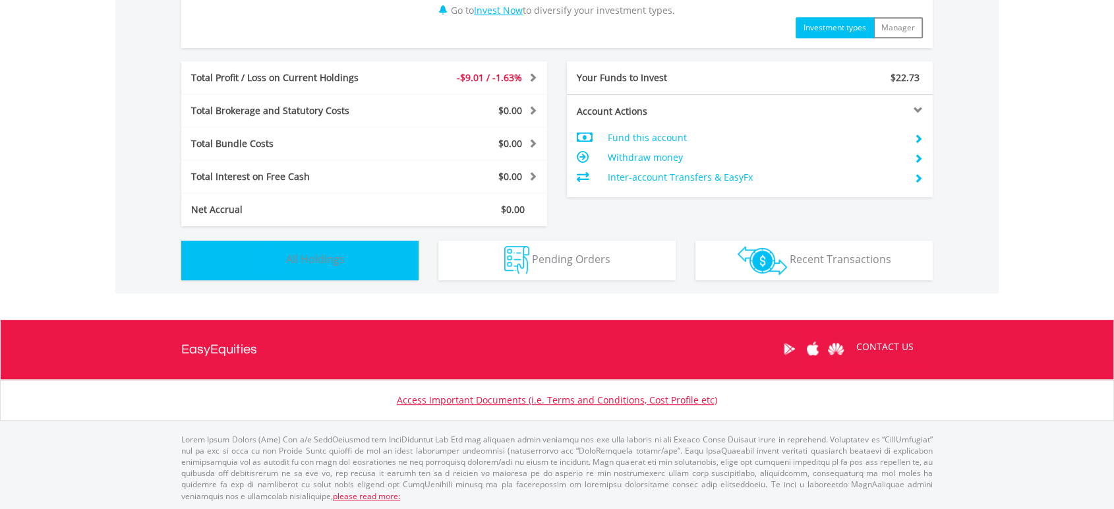
click at [393, 274] on button "Holdings All Holdings" at bounding box center [299, 261] width 237 height 40
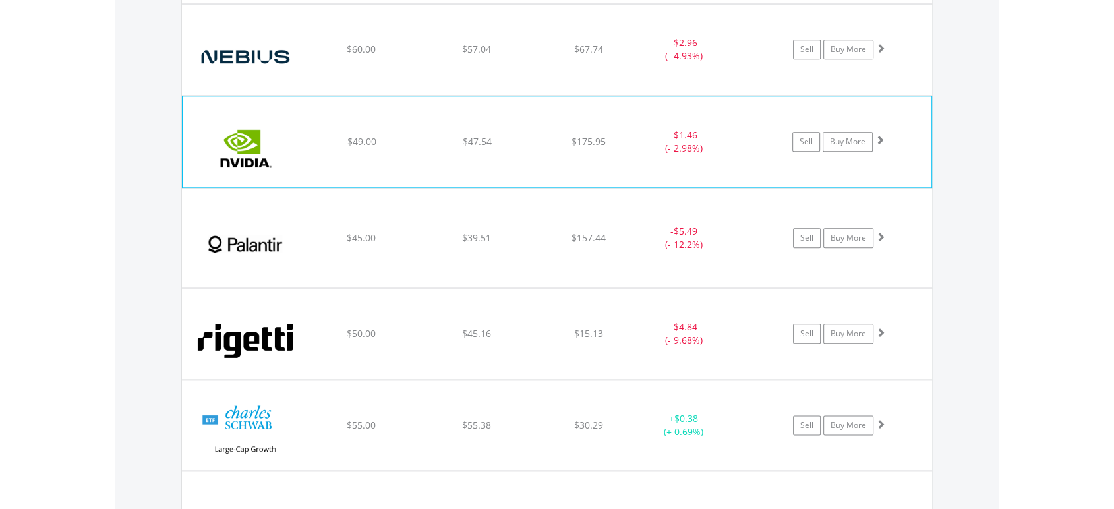
scroll to position [1538, 0]
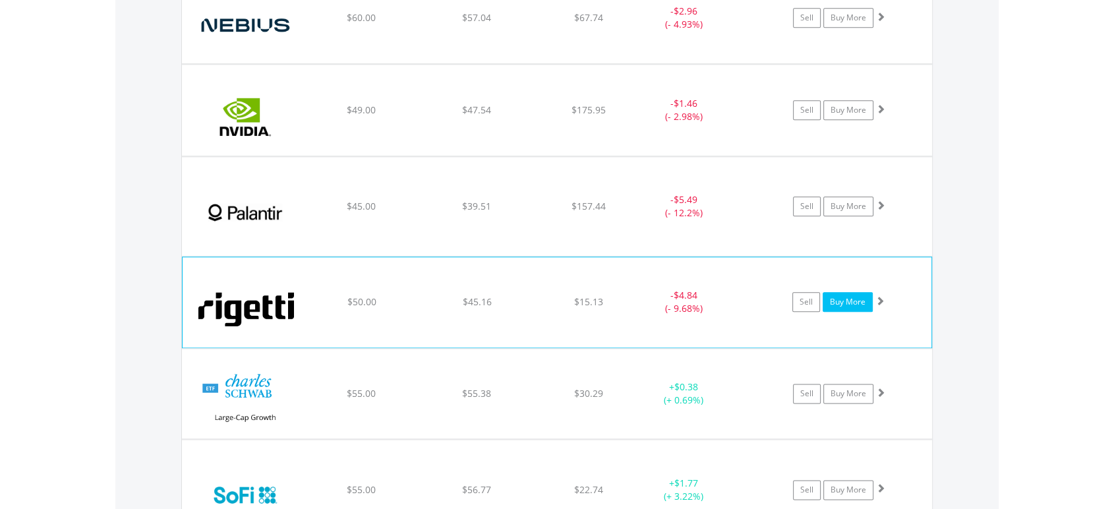
click at [854, 295] on link "Buy More" at bounding box center [848, 302] width 50 height 20
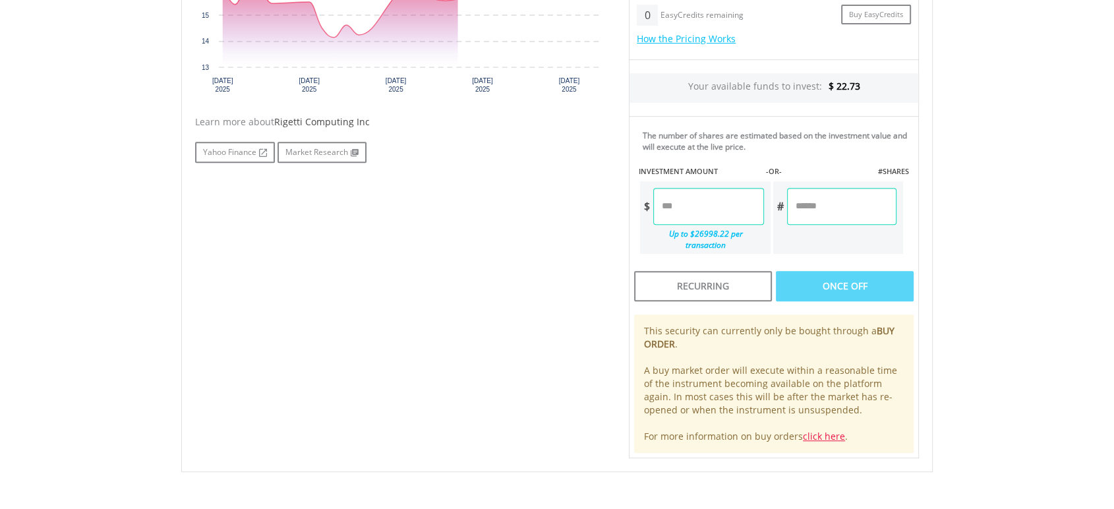
scroll to position [439, 0]
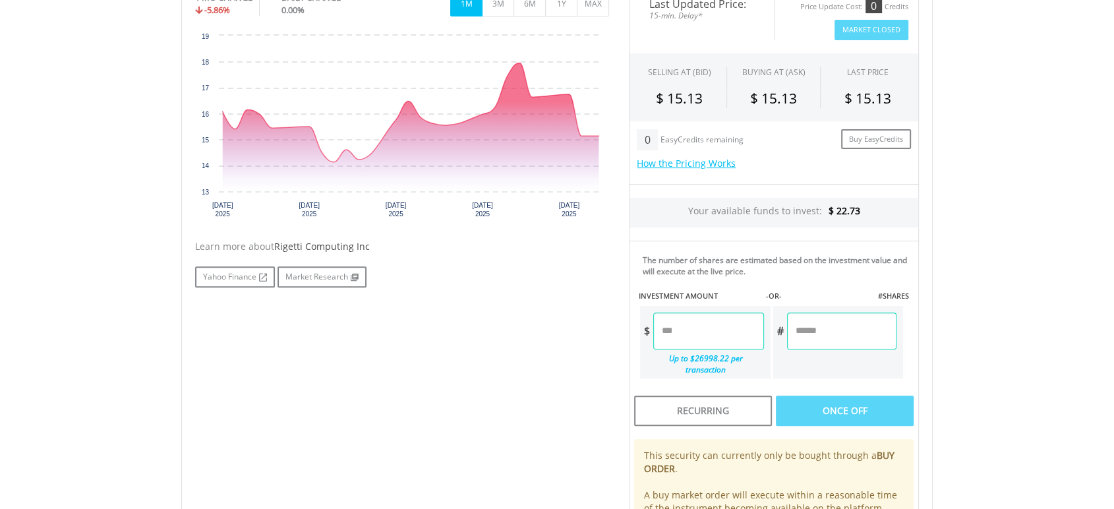
click at [691, 333] on input "number" at bounding box center [708, 330] width 110 height 37
type input "*****"
type input "******"
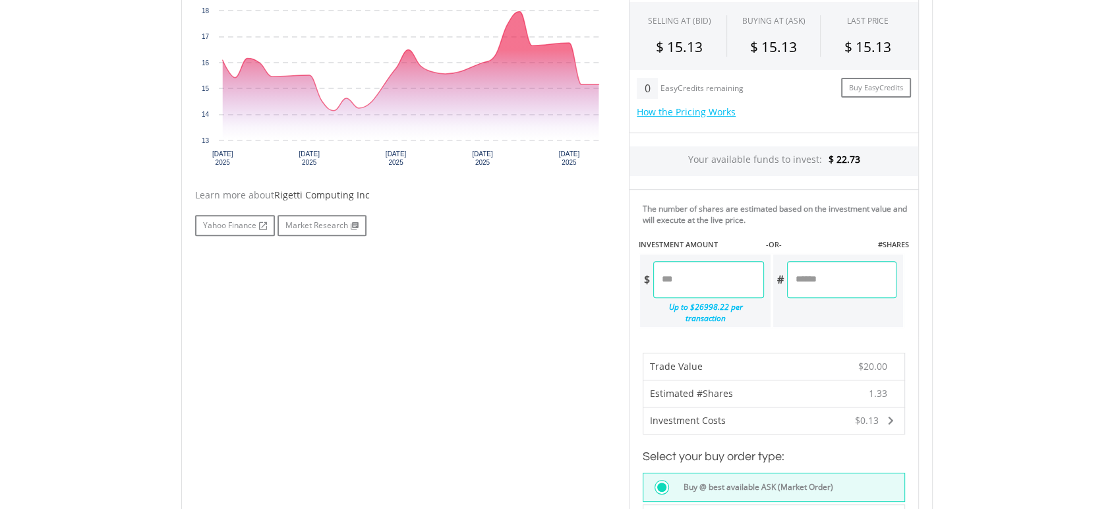
scroll to position [659, 0]
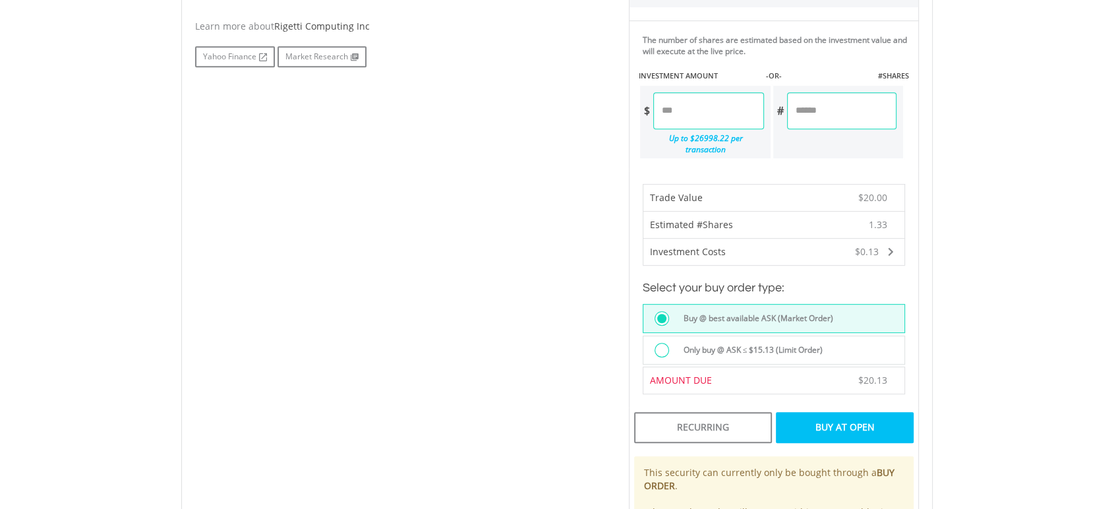
click at [867, 412] on div "Buy At Open" at bounding box center [845, 427] width 138 height 30
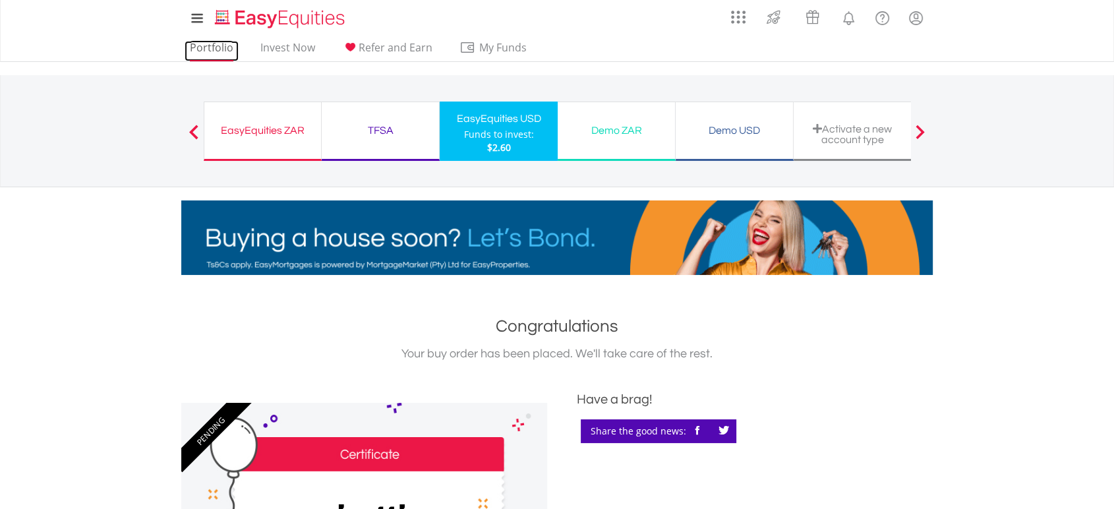
click at [220, 53] on link "Portfolio" at bounding box center [212, 51] width 54 height 20
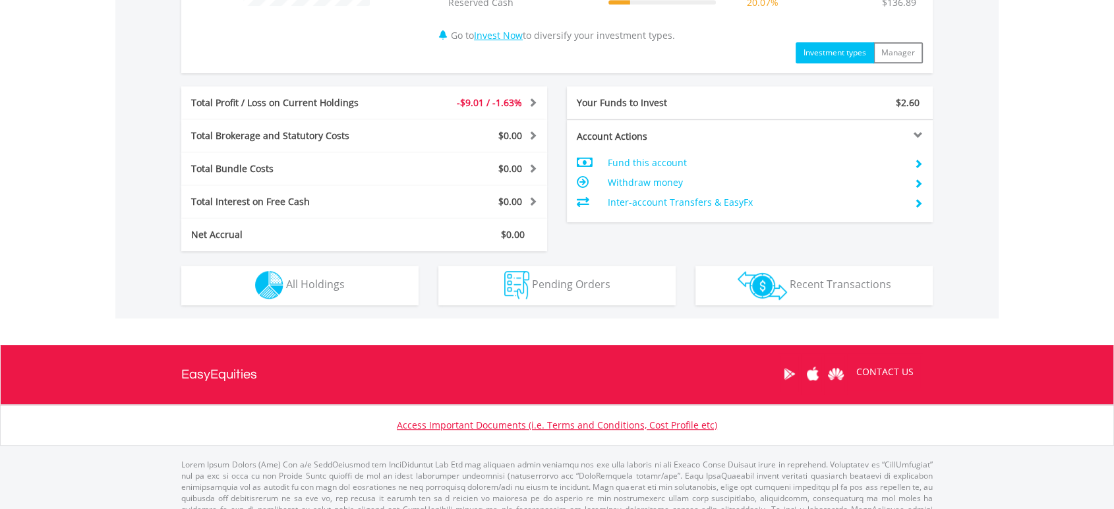
scroll to position [658, 0]
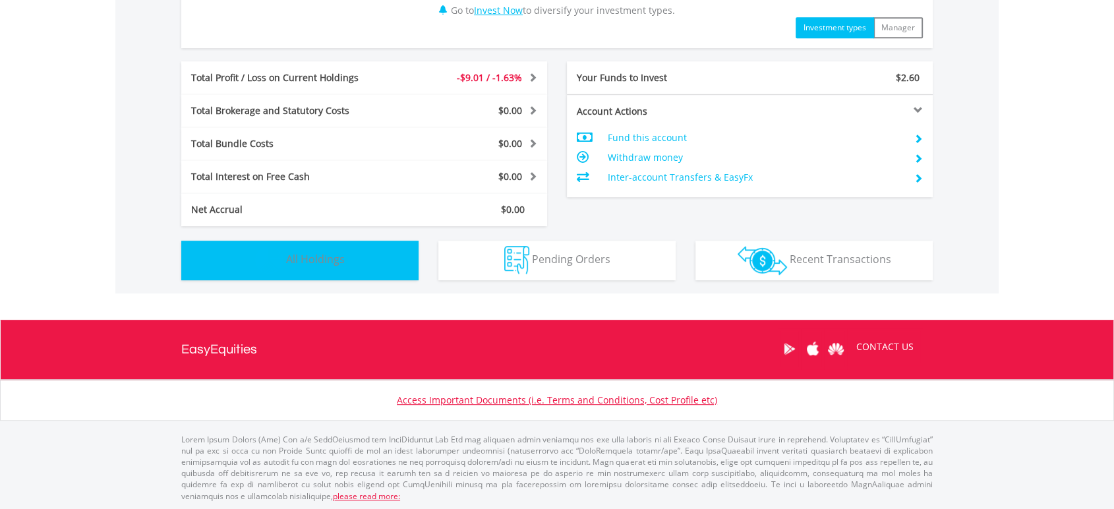
click at [379, 252] on button "Holdings All Holdings" at bounding box center [299, 261] width 237 height 40
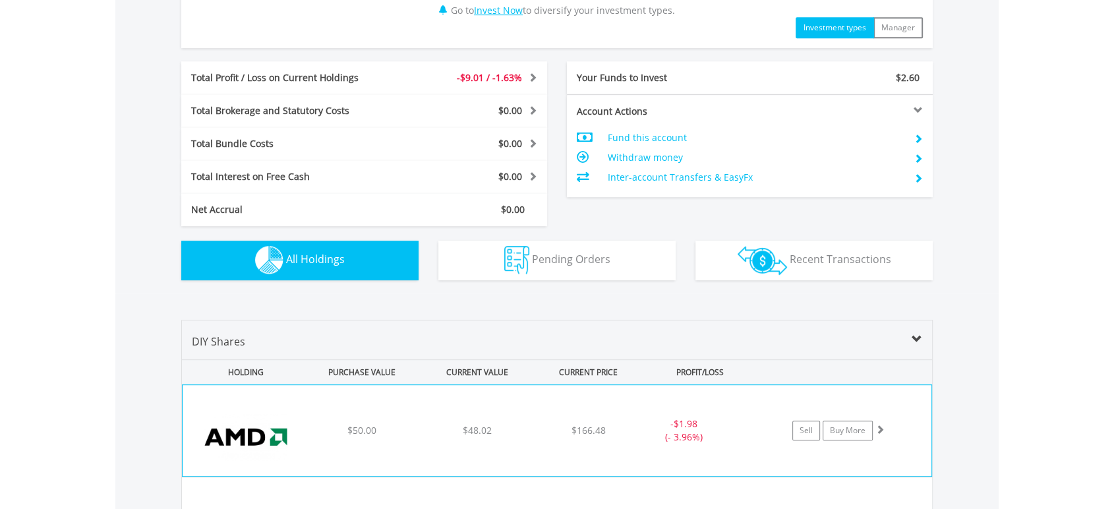
scroll to position [976, 0]
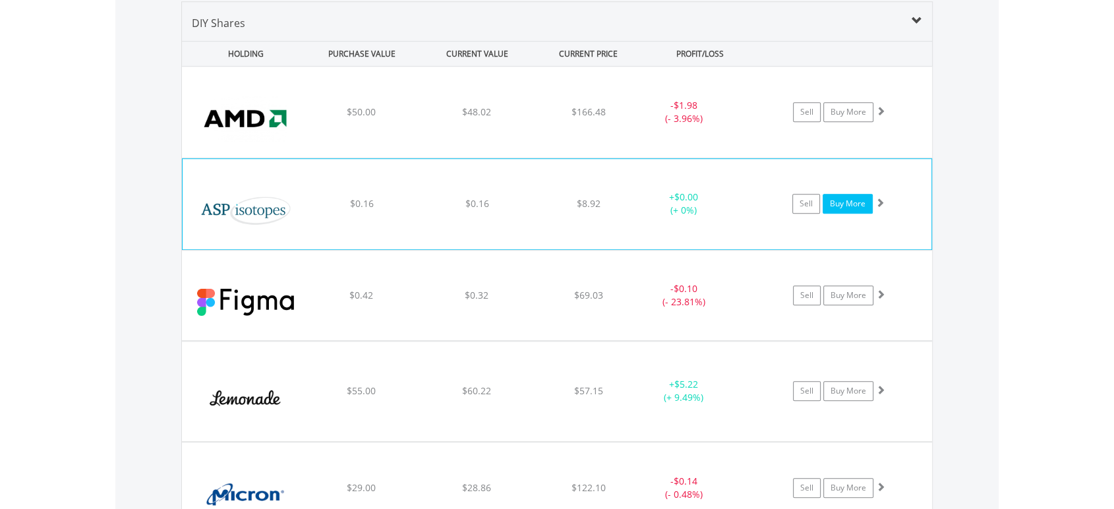
click at [857, 205] on link "Buy More" at bounding box center [848, 204] width 50 height 20
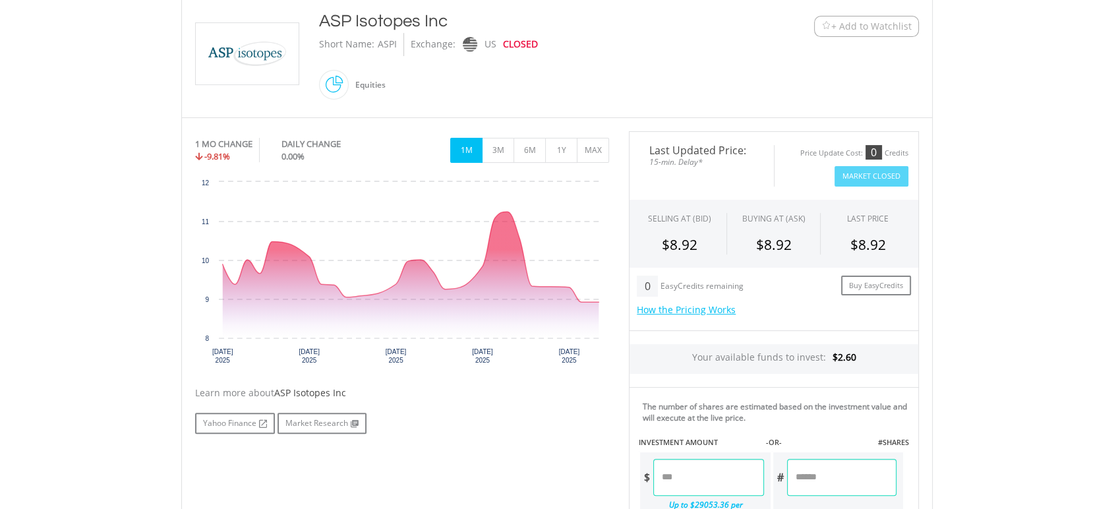
scroll to position [366, 0]
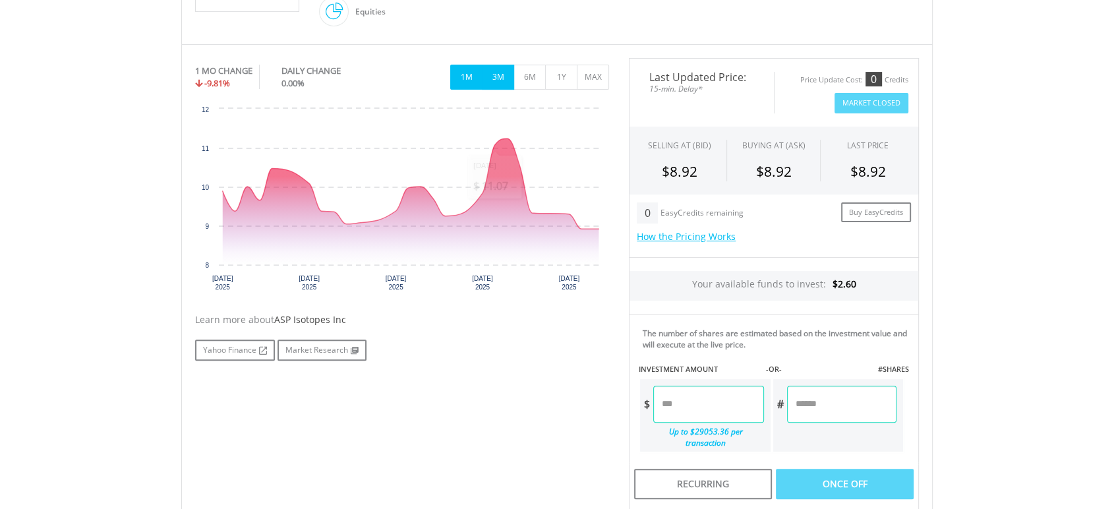
click at [502, 78] on button "3M" at bounding box center [498, 77] width 32 height 25
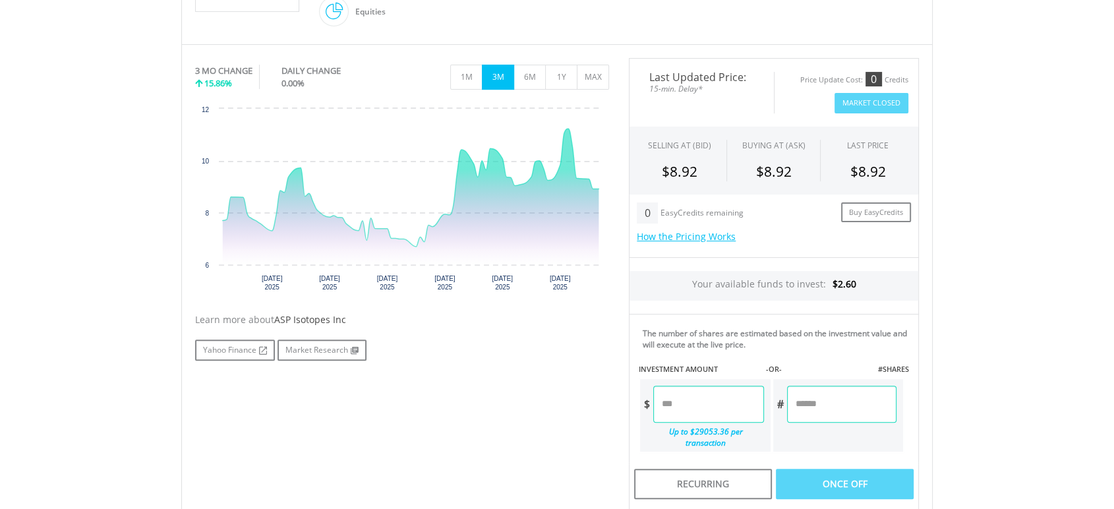
click at [685, 399] on input "number" at bounding box center [708, 404] width 110 height 37
type input "****"
type input "******"
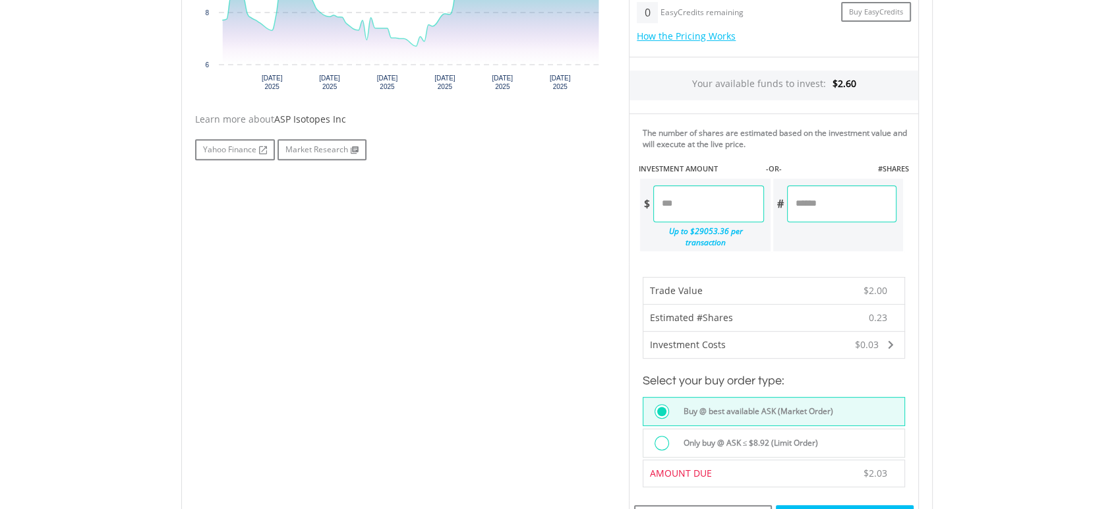
scroll to position [585, 0]
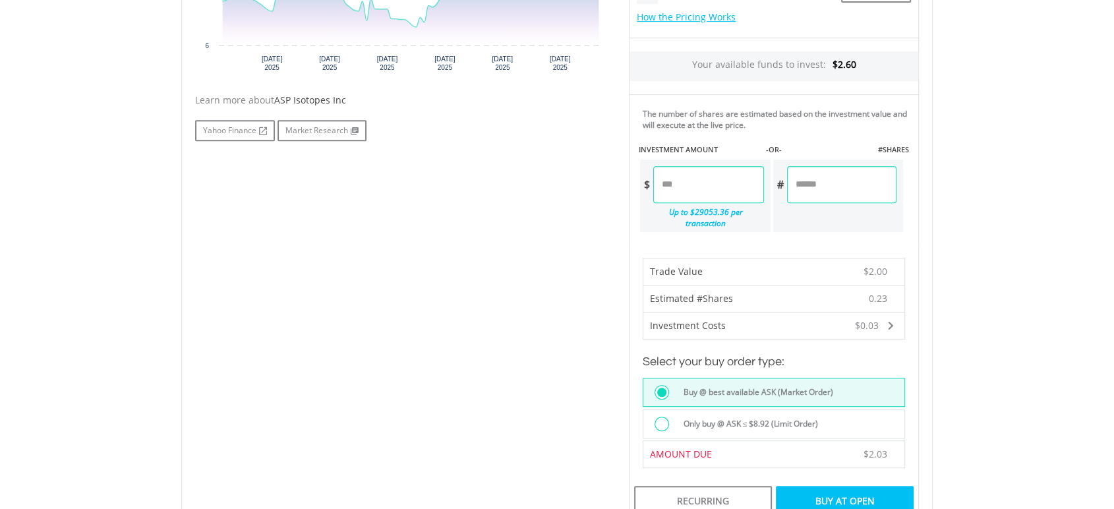
click at [860, 486] on div "Buy At Open" at bounding box center [845, 501] width 138 height 30
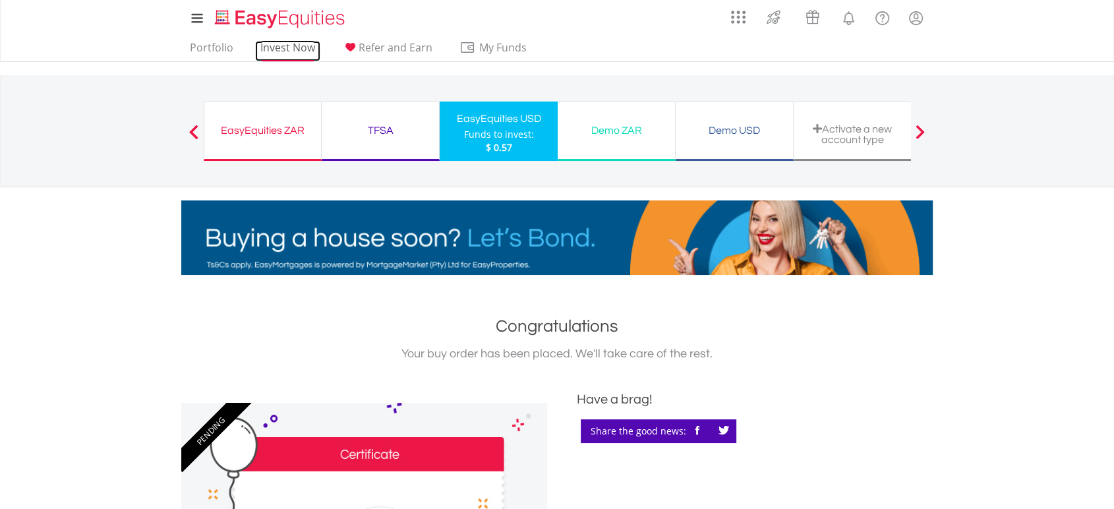
click at [270, 50] on link "Invest Now" at bounding box center [287, 51] width 65 height 20
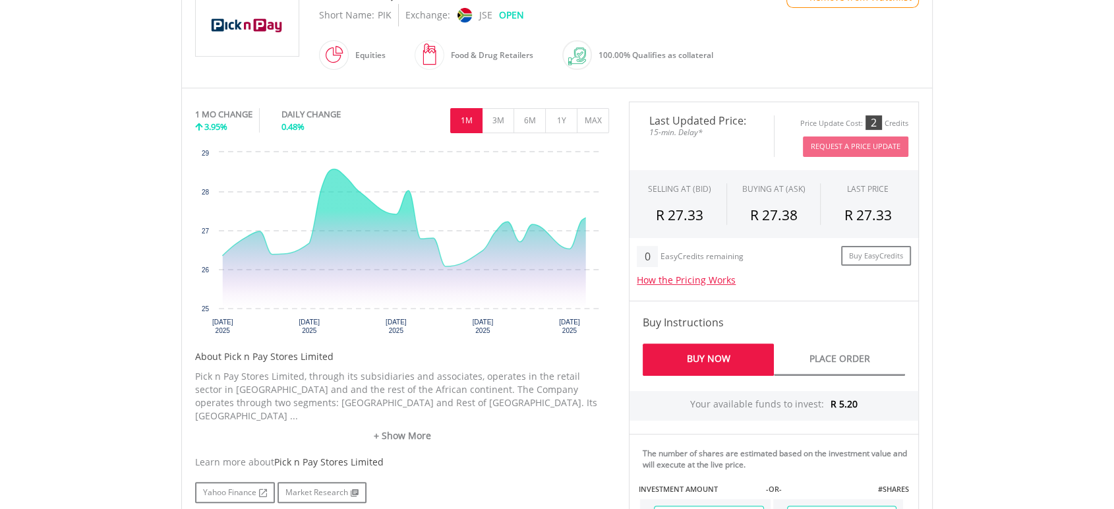
scroll to position [366, 0]
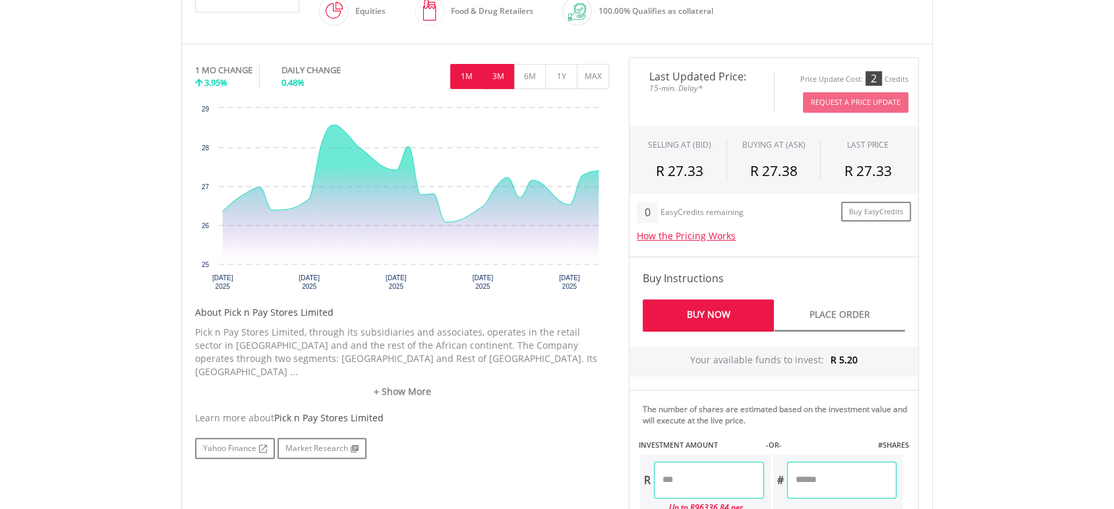
click at [497, 72] on button "3M" at bounding box center [498, 76] width 32 height 25
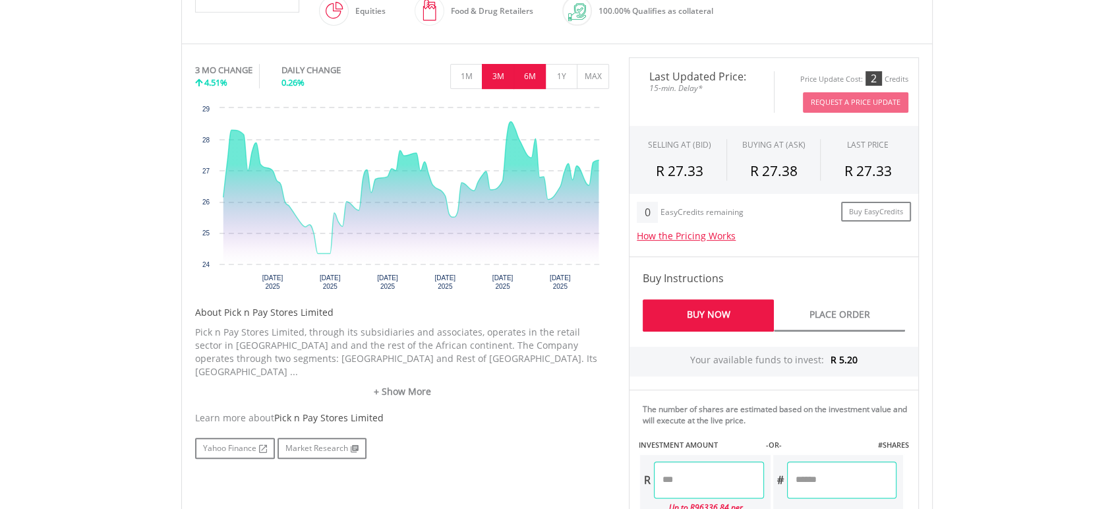
click at [529, 78] on button "6M" at bounding box center [529, 76] width 32 height 25
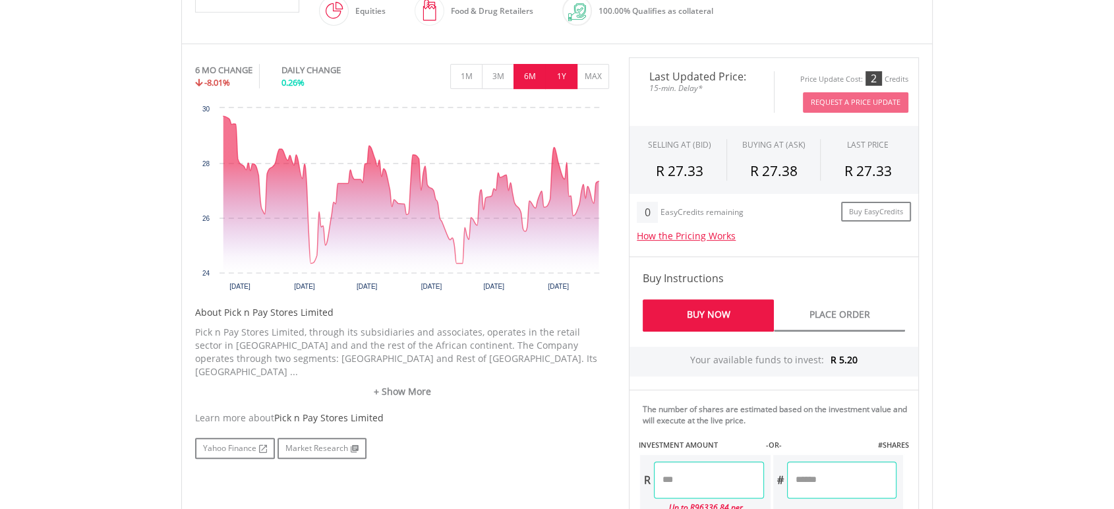
click at [547, 81] on button "1Y" at bounding box center [561, 76] width 32 height 25
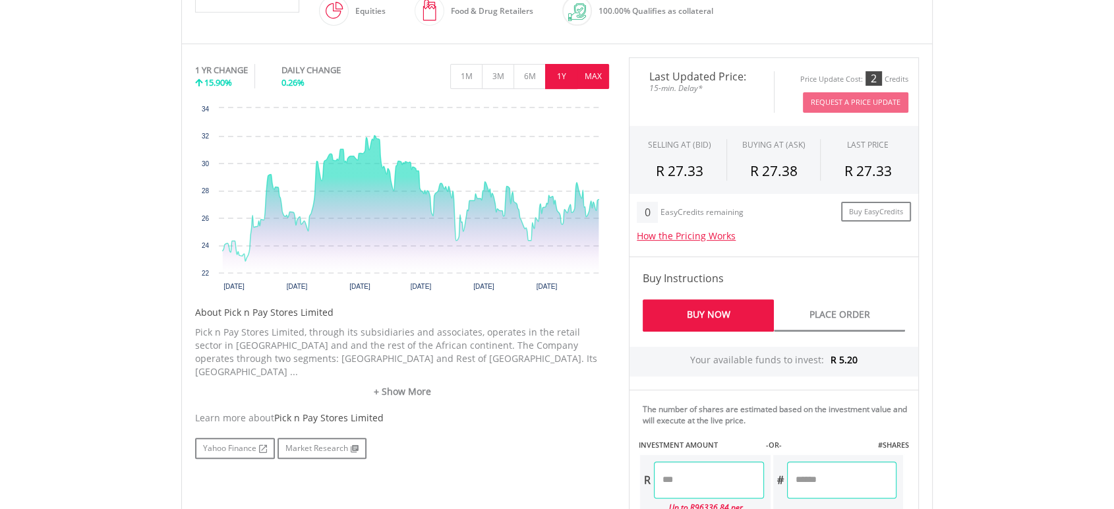
click at [586, 82] on button "MAX" at bounding box center [593, 76] width 32 height 25
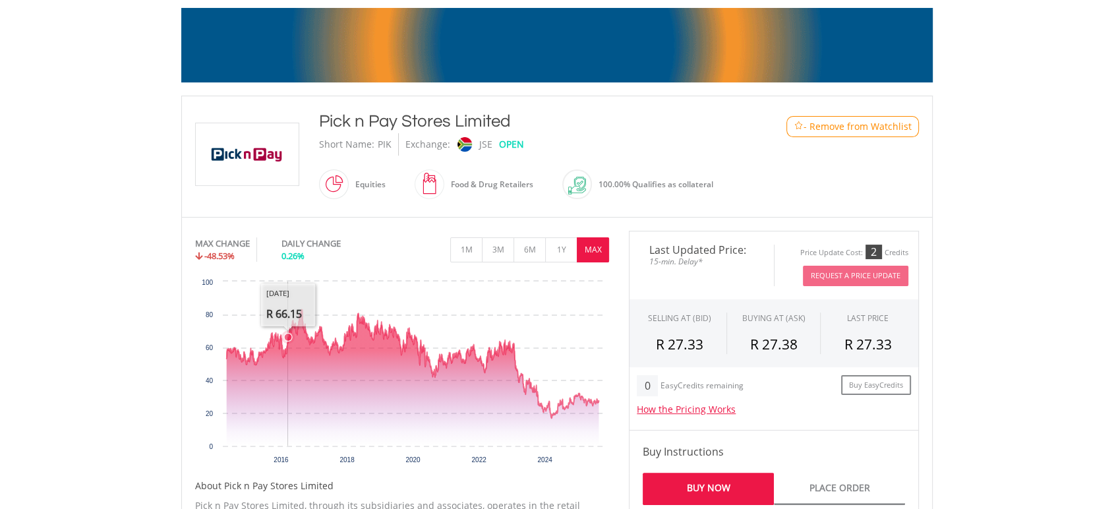
scroll to position [0, 0]
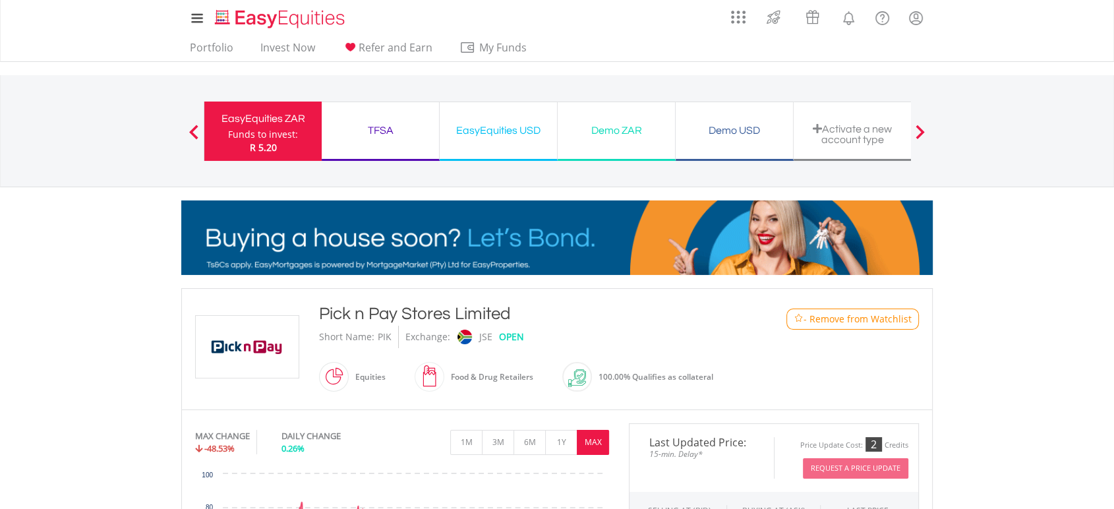
click at [109, 245] on div "My Investments Invest Now New Listings Sell My Recurring Investments Pending Or…" at bounding box center [557, 137] width 1114 height 275
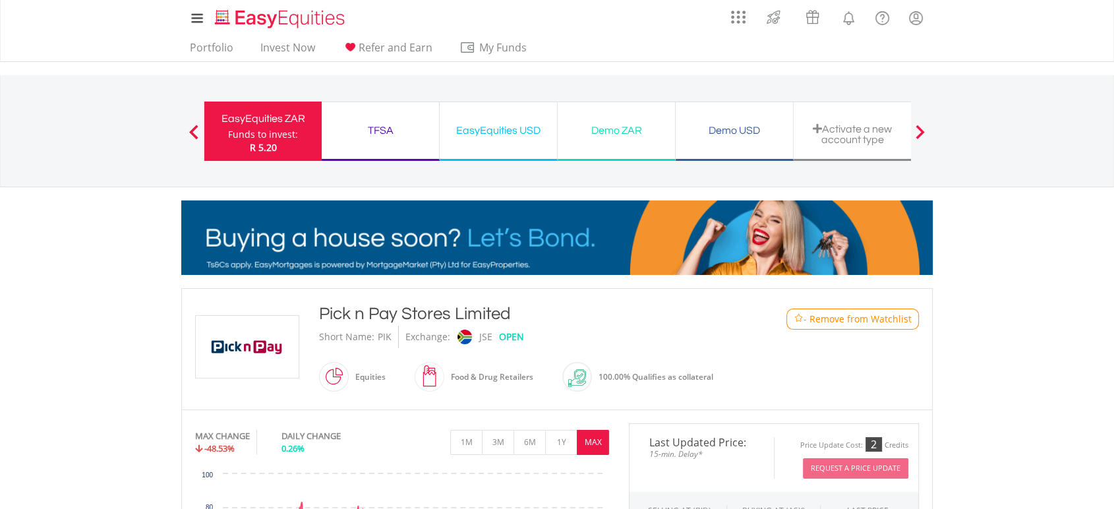
click at [490, 132] on div "EasyEquities USD" at bounding box center [499, 130] width 102 height 18
click at [230, 49] on link "Portfolio" at bounding box center [212, 51] width 54 height 20
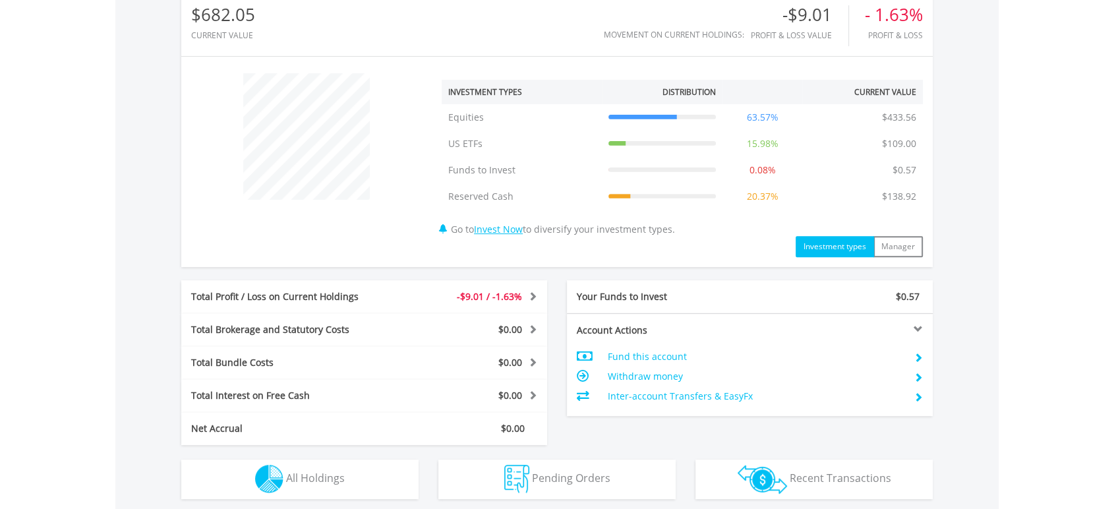
scroll to position [658, 0]
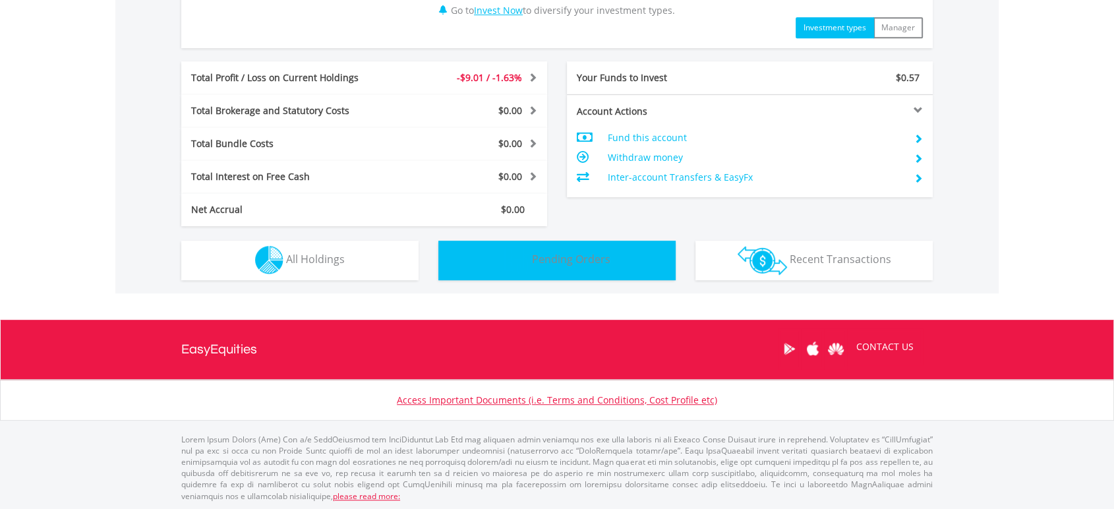
click at [544, 252] on span "Pending Orders" at bounding box center [571, 259] width 78 height 15
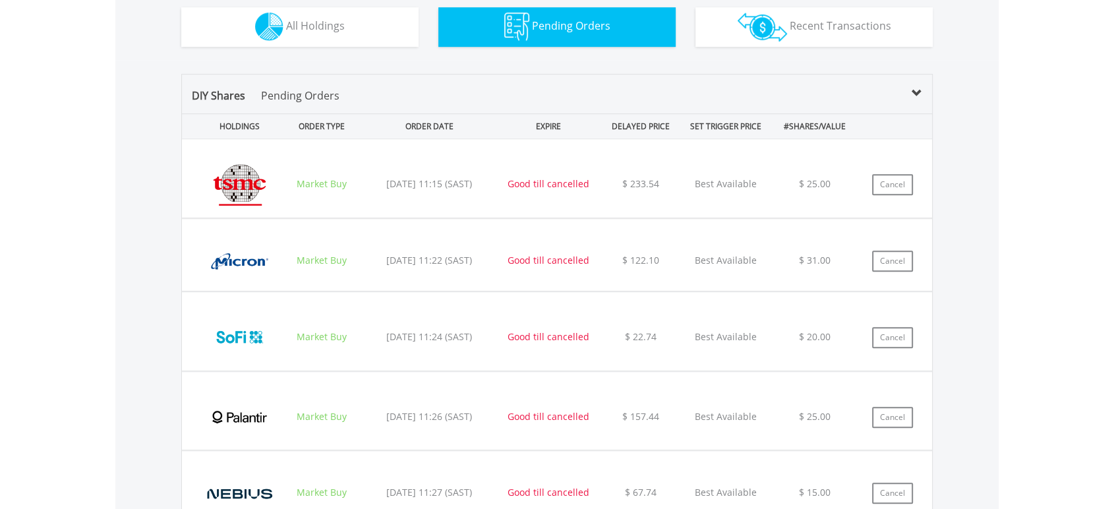
scroll to position [817, 0]
